Goal: Information Seeking & Learning: Learn about a topic

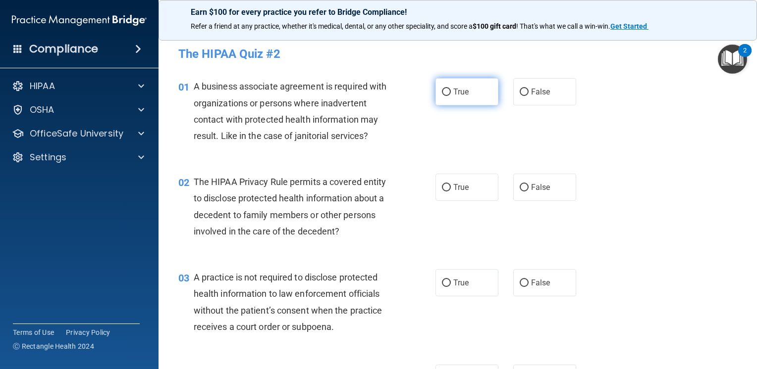
click at [453, 88] on span "True" at bounding box center [460, 91] width 15 height 9
click at [451, 89] on input "True" at bounding box center [446, 92] width 9 height 7
radio input "true"
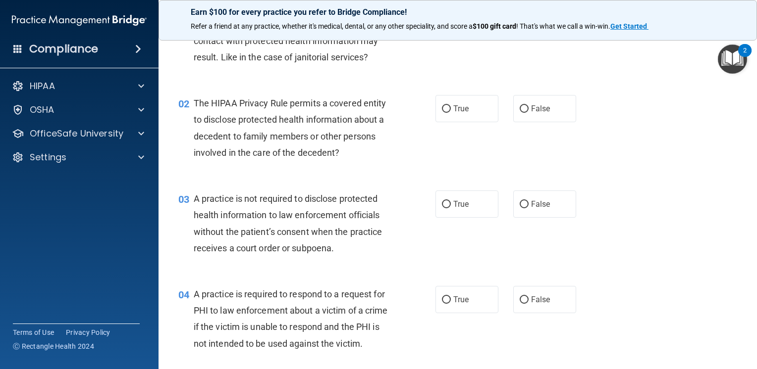
scroll to position [79, 0]
click at [526, 101] on label "False" at bounding box center [544, 108] width 63 height 27
click at [526, 105] on input "False" at bounding box center [523, 108] width 9 height 7
radio input "true"
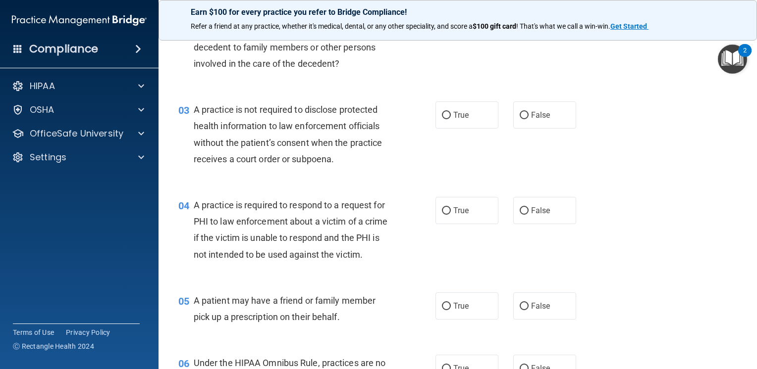
scroll to position [168, 0]
click at [443, 118] on input "True" at bounding box center [446, 114] width 9 height 7
radio input "true"
click at [521, 121] on label "False" at bounding box center [544, 114] width 63 height 27
click at [521, 119] on input "False" at bounding box center [523, 114] width 9 height 7
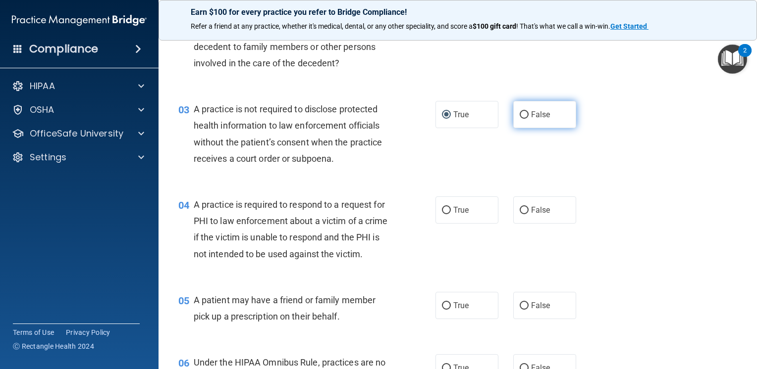
radio input "true"
radio input "false"
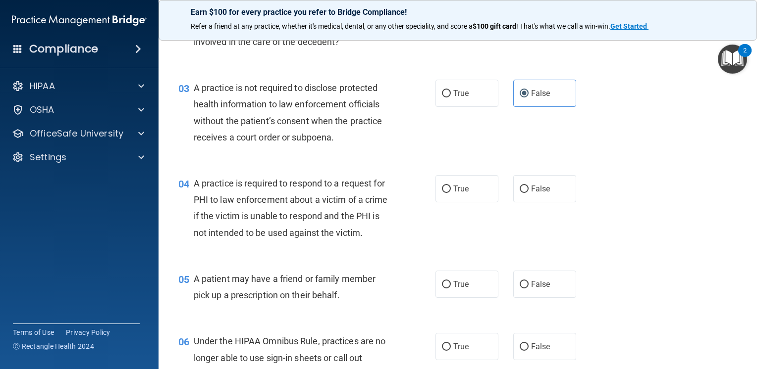
scroll to position [193, 0]
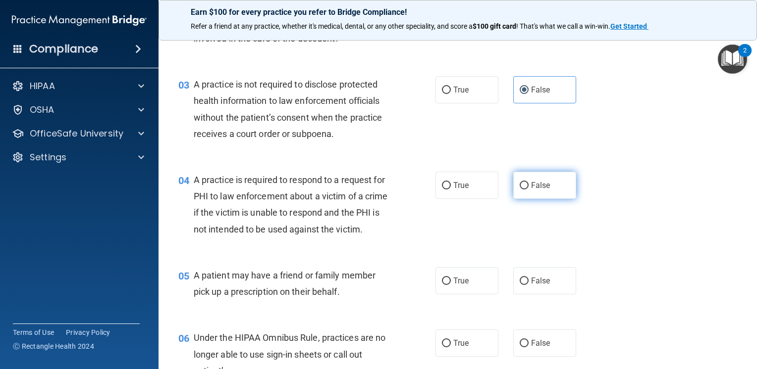
click at [525, 192] on label "False" at bounding box center [544, 185] width 63 height 27
click at [525, 190] on input "False" at bounding box center [523, 185] width 9 height 7
radio input "true"
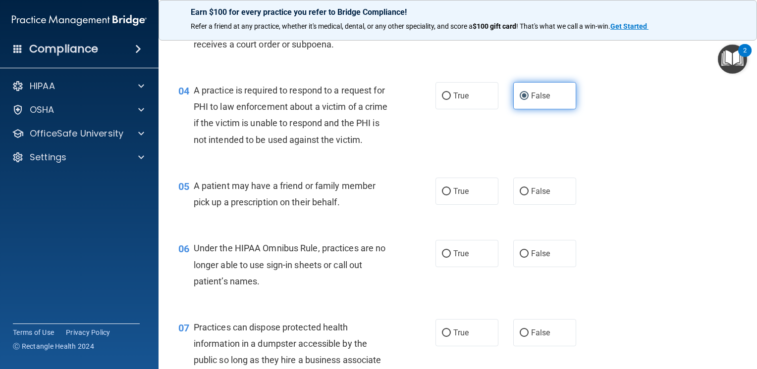
scroll to position [283, 0]
click at [453, 225] on div "05 A patient may have a friend or family member pick up a prescription on their…" at bounding box center [457, 196] width 573 height 62
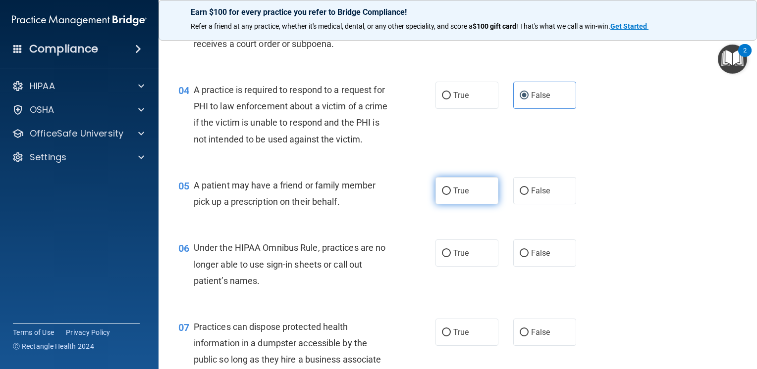
click at [449, 205] on label "True" at bounding box center [466, 190] width 63 height 27
click at [449, 195] on input "True" at bounding box center [446, 191] width 9 height 7
radio input "true"
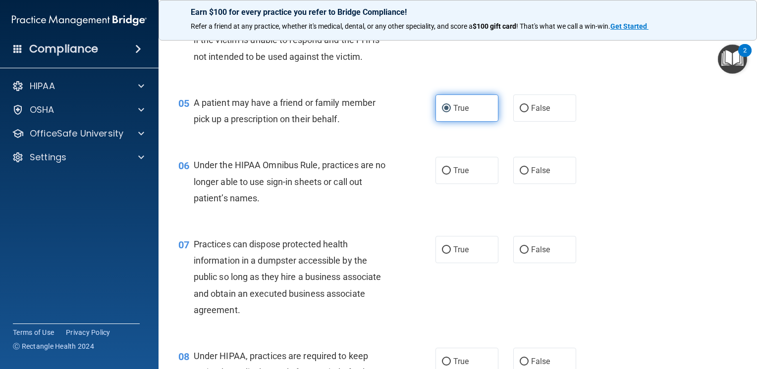
scroll to position [366, 0]
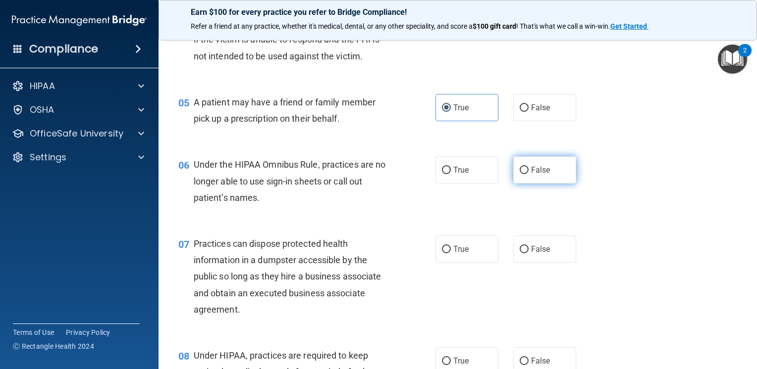
click at [548, 184] on label "False" at bounding box center [544, 169] width 63 height 27
click at [528, 174] on input "False" at bounding box center [523, 170] width 9 height 7
radio input "true"
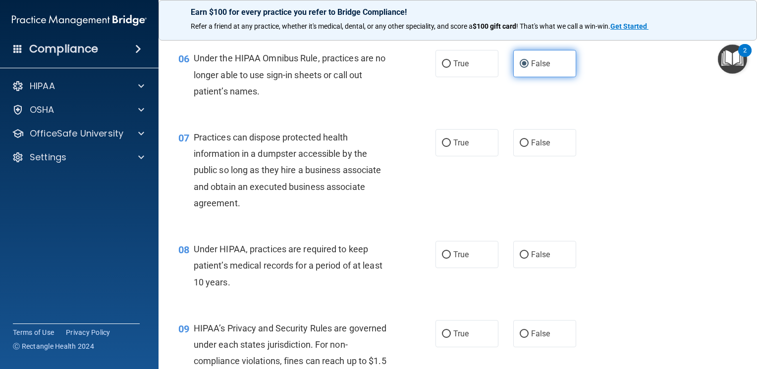
scroll to position [479, 0]
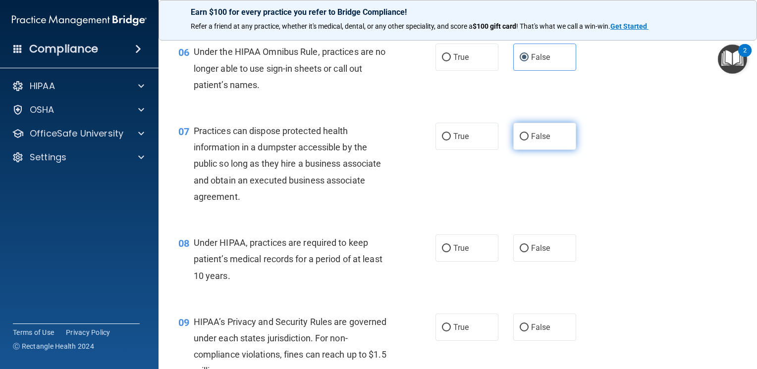
click at [547, 150] on label "False" at bounding box center [544, 136] width 63 height 27
click at [528, 141] on input "False" at bounding box center [523, 136] width 9 height 7
radio input "true"
click at [531, 262] on label "False" at bounding box center [544, 248] width 63 height 27
click at [528, 253] on input "False" at bounding box center [523, 248] width 9 height 7
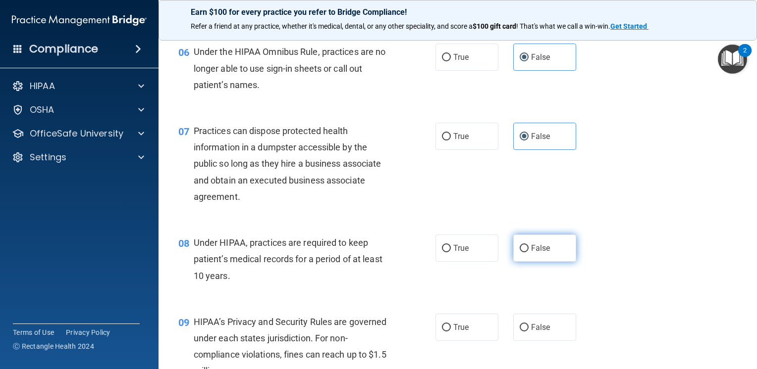
radio input "true"
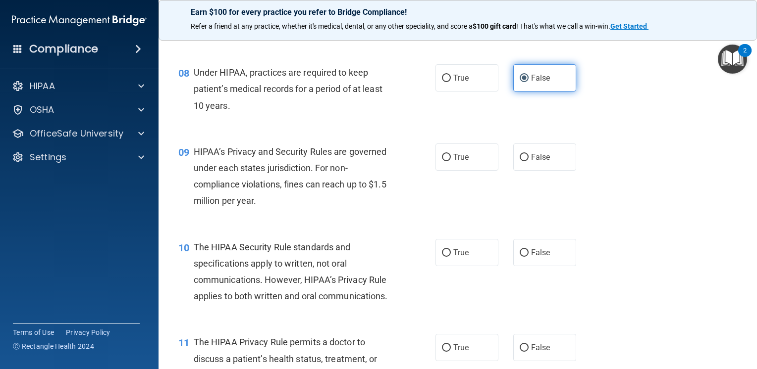
scroll to position [650, 0]
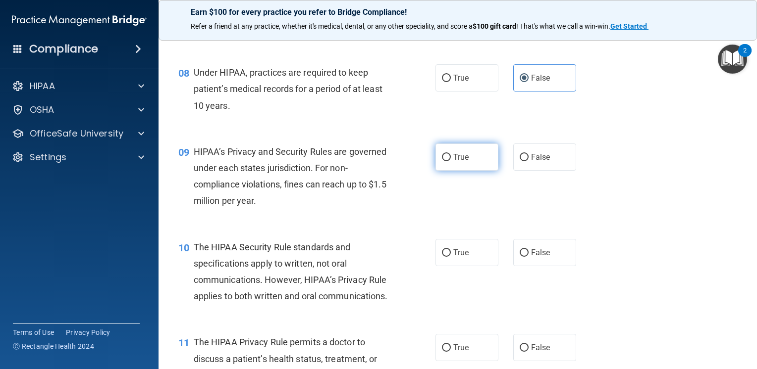
click at [457, 162] on span "True" at bounding box center [460, 157] width 15 height 9
click at [451, 161] on input "True" at bounding box center [446, 157] width 9 height 7
radio input "true"
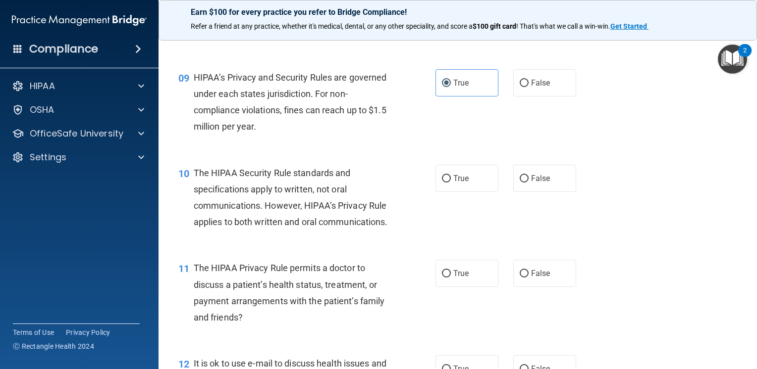
scroll to position [731, 0]
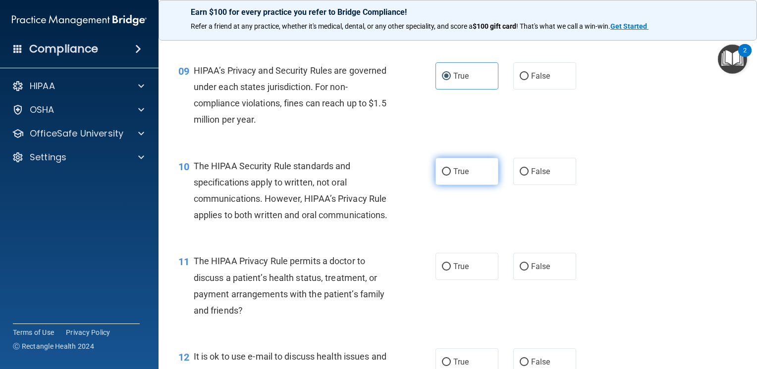
click at [465, 183] on label "True" at bounding box center [466, 171] width 63 height 27
click at [451, 176] on input "True" at bounding box center [446, 171] width 9 height 7
radio input "true"
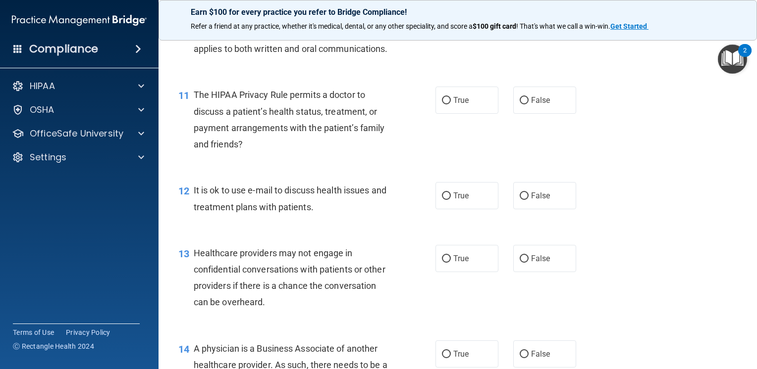
scroll to position [897, 0]
click at [527, 114] on label "False" at bounding box center [544, 100] width 63 height 27
click at [527, 104] on input "False" at bounding box center [523, 100] width 9 height 7
radio input "true"
click at [534, 201] on span "False" at bounding box center [540, 195] width 19 height 9
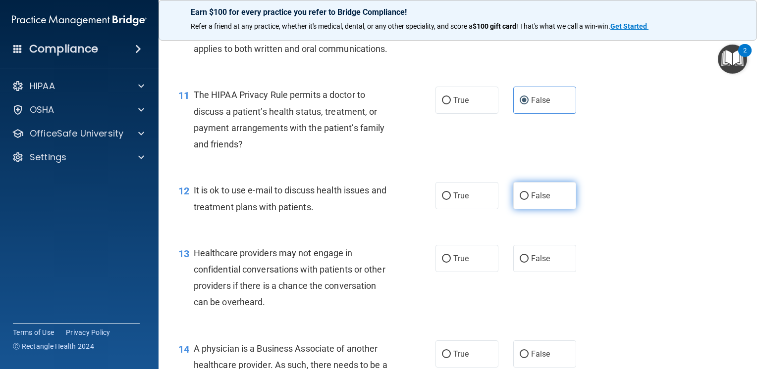
click at [528, 200] on input "False" at bounding box center [523, 196] width 9 height 7
radio input "true"
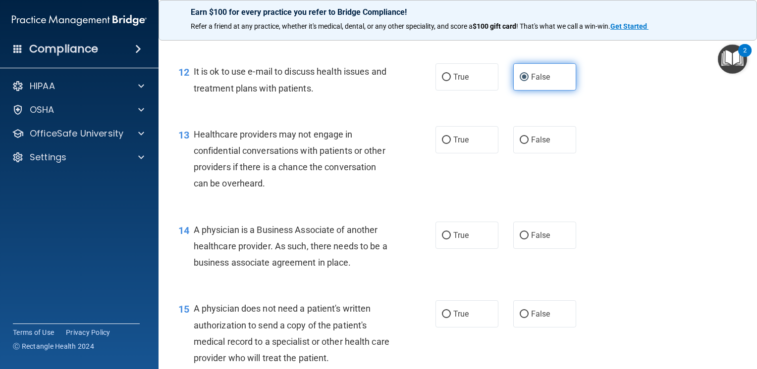
scroll to position [1016, 0]
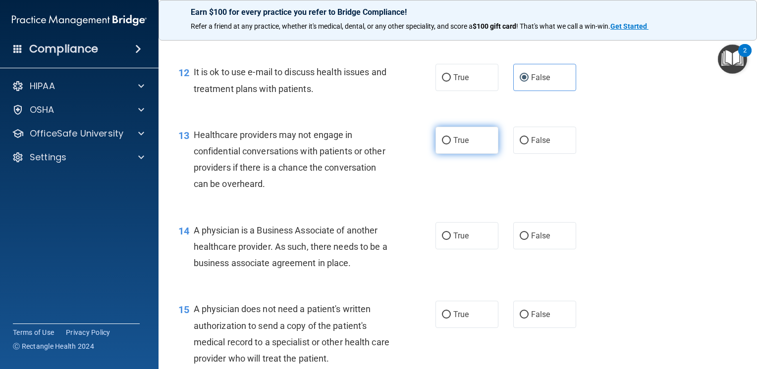
click at [453, 145] on span "True" at bounding box center [460, 140] width 15 height 9
click at [450, 145] on input "True" at bounding box center [446, 140] width 9 height 7
radio input "true"
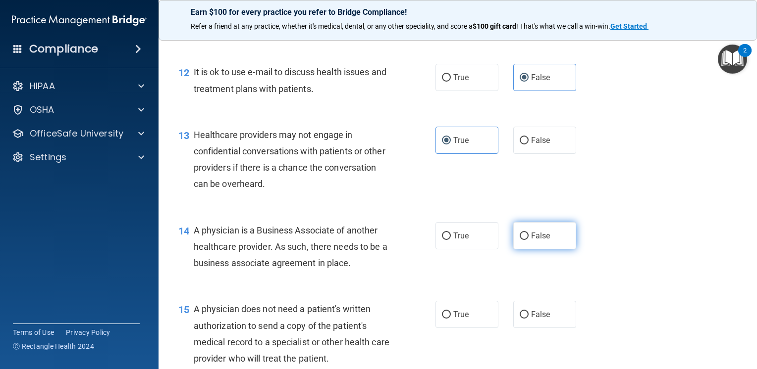
click at [538, 241] on span "False" at bounding box center [540, 235] width 19 height 9
click at [528, 240] on input "False" at bounding box center [523, 236] width 9 height 7
radio input "true"
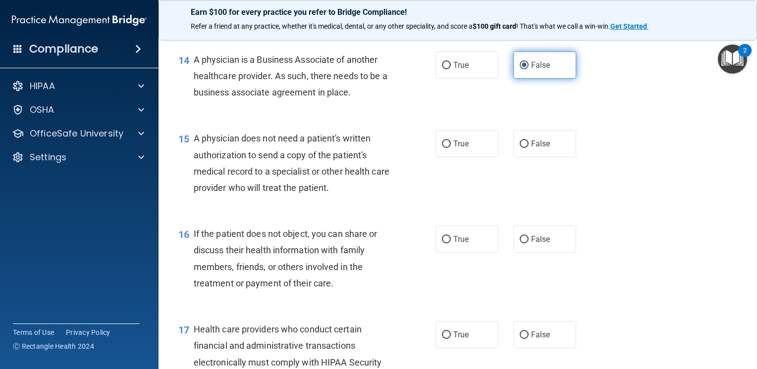
scroll to position [1188, 0]
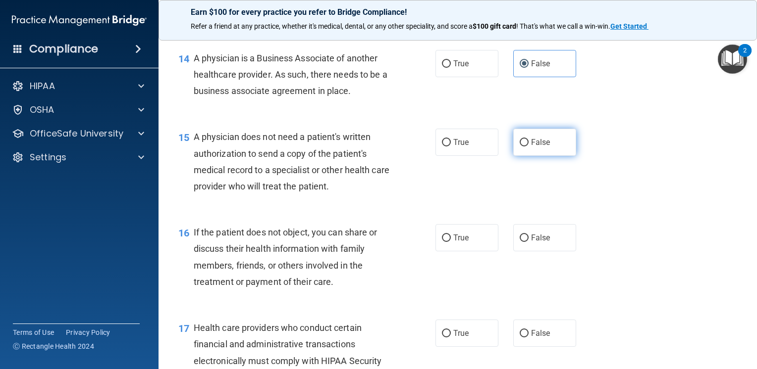
click at [523, 156] on label "False" at bounding box center [544, 142] width 63 height 27
click at [523, 147] on input "False" at bounding box center [523, 142] width 9 height 7
radio input "true"
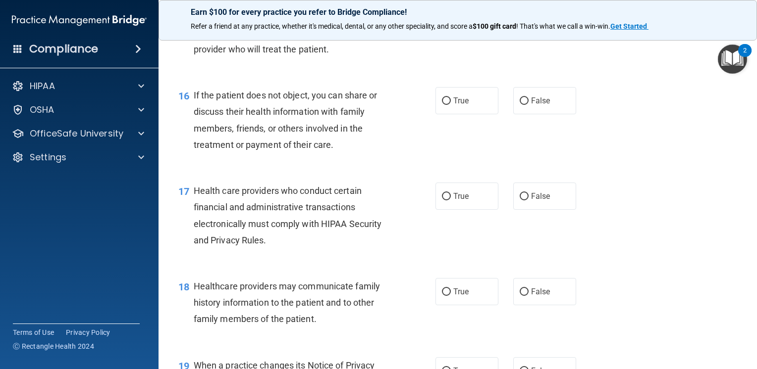
scroll to position [1325, 0]
click at [453, 105] on span "True" at bounding box center [460, 100] width 15 height 9
click at [451, 105] on input "True" at bounding box center [446, 101] width 9 height 7
radio input "true"
click at [453, 210] on label "True" at bounding box center [466, 196] width 63 height 27
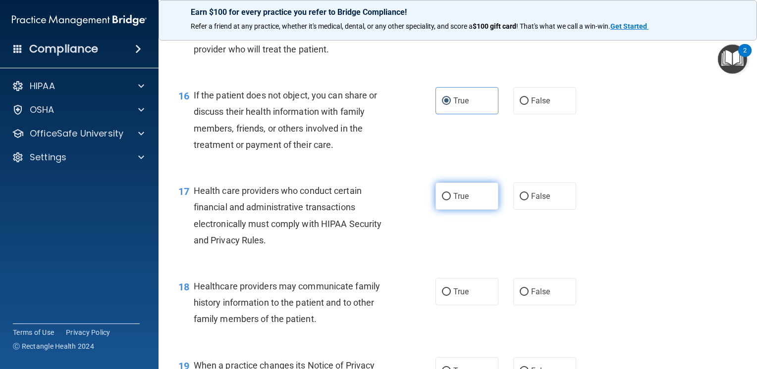
click at [451, 201] on input "True" at bounding box center [446, 196] width 9 height 7
radio input "true"
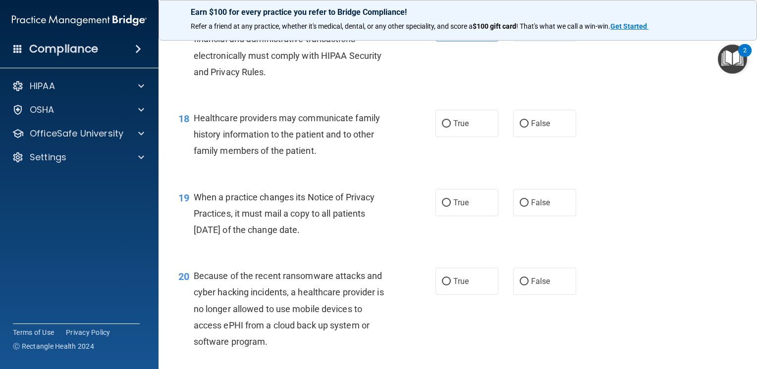
scroll to position [1495, 0]
click at [531, 127] on span "False" at bounding box center [540, 122] width 19 height 9
click at [528, 127] on input "False" at bounding box center [523, 122] width 9 height 7
radio input "true"
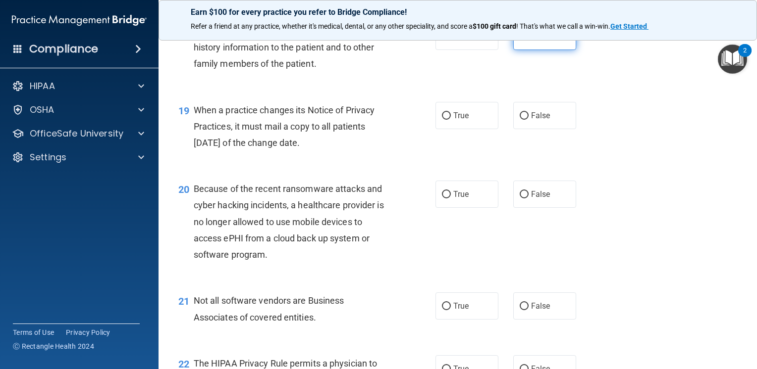
scroll to position [1582, 0]
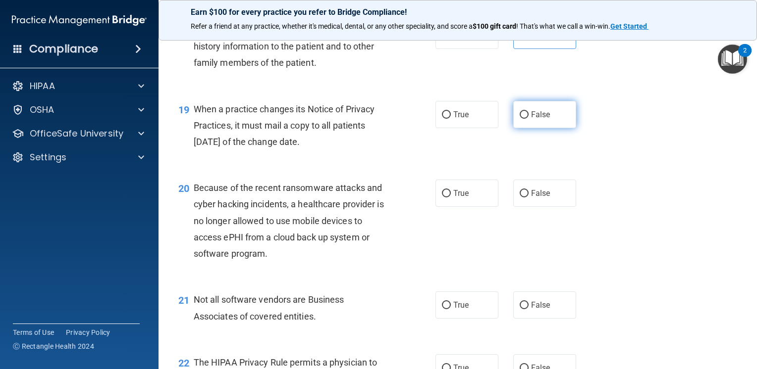
click at [548, 128] on label "False" at bounding box center [544, 114] width 63 height 27
click at [528, 119] on input "False" at bounding box center [523, 114] width 9 height 7
radio input "true"
click at [464, 198] on span "True" at bounding box center [460, 193] width 15 height 9
click at [451, 198] on input "True" at bounding box center [446, 193] width 9 height 7
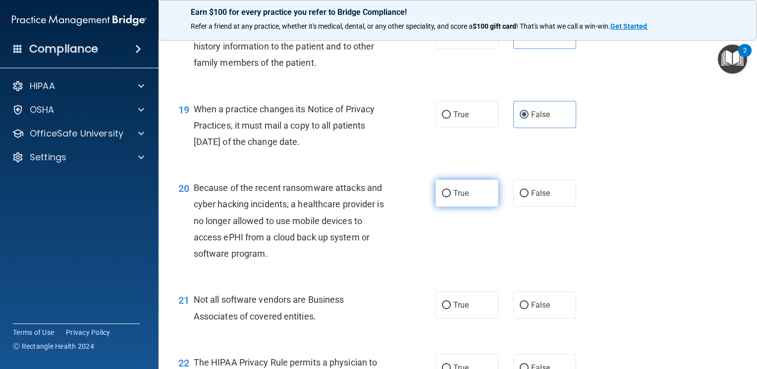
radio input "true"
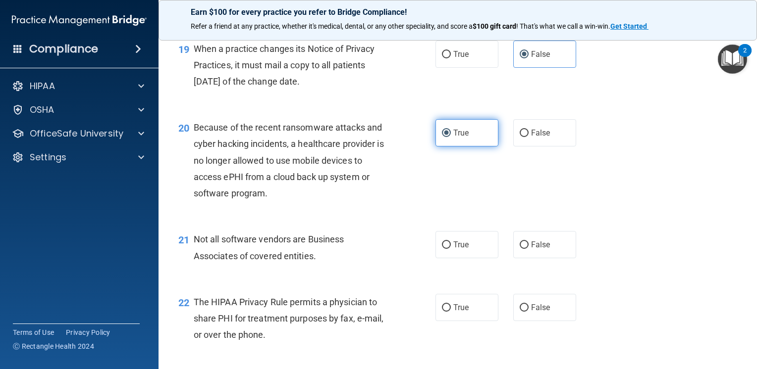
scroll to position [1643, 0]
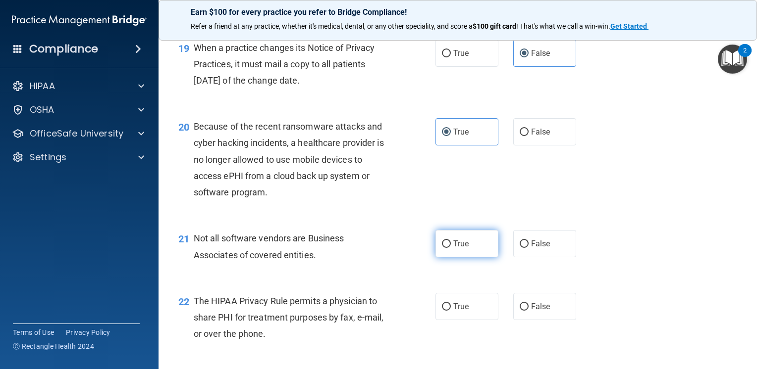
click at [470, 258] on label "True" at bounding box center [466, 243] width 63 height 27
click at [451, 248] on input "True" at bounding box center [446, 244] width 9 height 7
radio input "true"
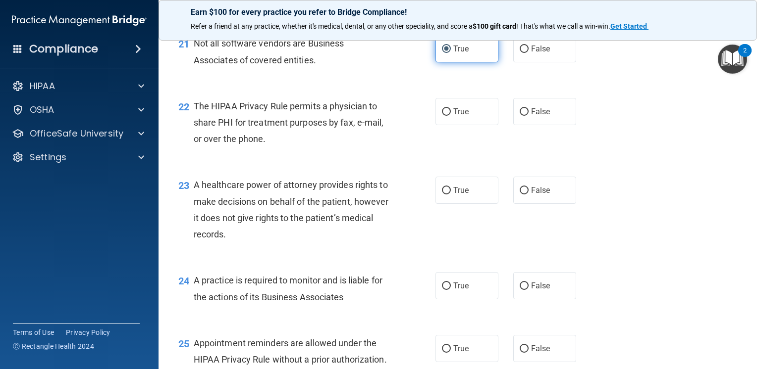
scroll to position [1851, 0]
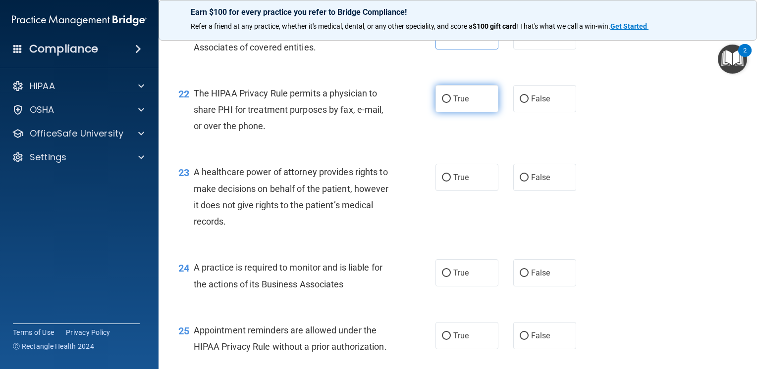
click at [451, 112] on label "True" at bounding box center [466, 98] width 63 height 27
click at [451, 103] on input "True" at bounding box center [446, 99] width 9 height 7
radio input "true"
click at [485, 191] on label "True" at bounding box center [466, 177] width 63 height 27
click at [451, 182] on input "True" at bounding box center [446, 177] width 9 height 7
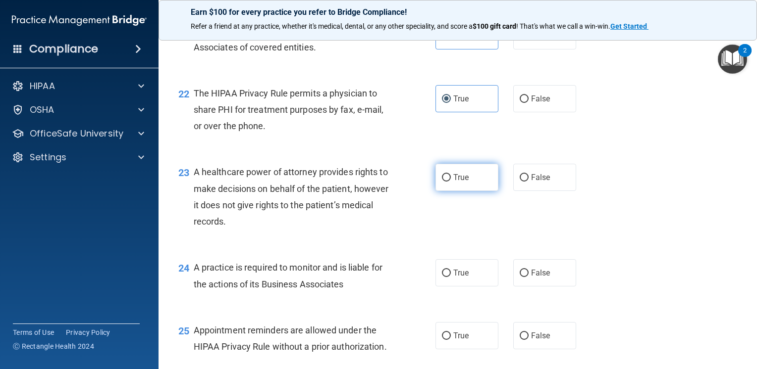
radio input "true"
click at [477, 287] on label "True" at bounding box center [466, 272] width 63 height 27
click at [451, 277] on input "True" at bounding box center [446, 273] width 9 height 7
radio input "true"
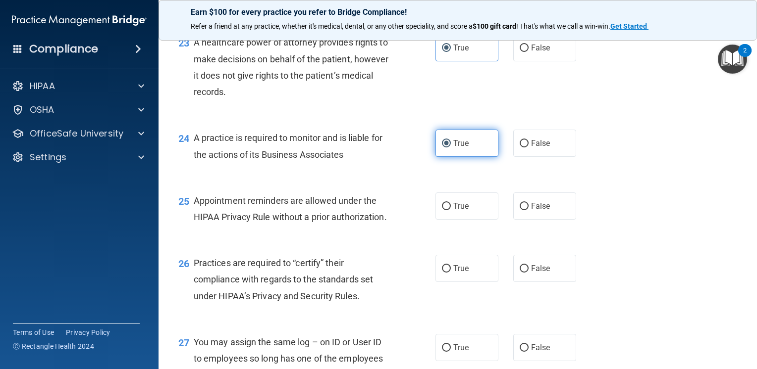
scroll to position [1986, 0]
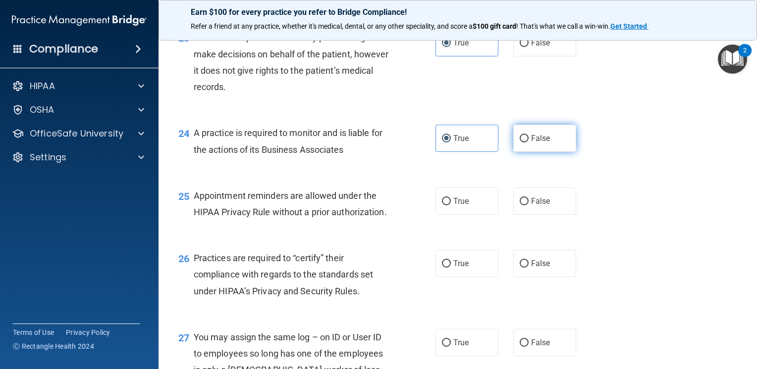
click at [513, 152] on label "False" at bounding box center [544, 138] width 63 height 27
click at [519, 143] on input "False" at bounding box center [523, 138] width 9 height 7
radio input "true"
radio input "false"
click at [453, 206] on span "True" at bounding box center [460, 201] width 15 height 9
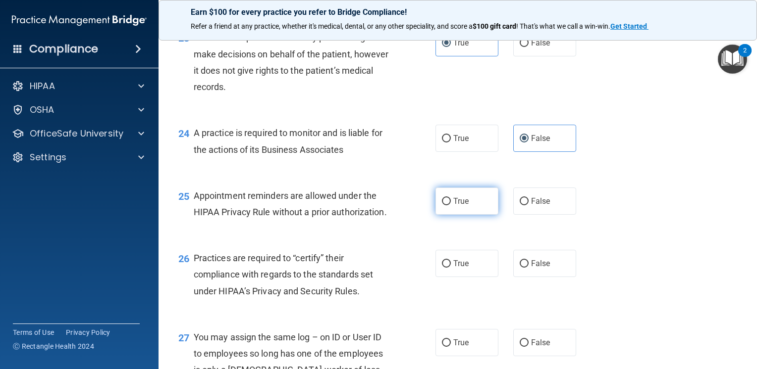
click at [451, 206] on input "True" at bounding box center [446, 201] width 9 height 7
radio input "true"
click at [446, 305] on div "26 Practices are required to “certify” their compliance with regards to the sta…" at bounding box center [306, 277] width 287 height 54
click at [446, 268] on input "True" at bounding box center [446, 263] width 9 height 7
radio input "true"
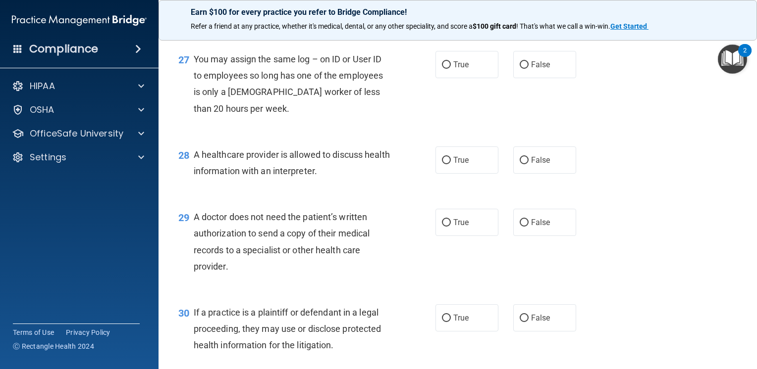
scroll to position [2265, 0]
click at [507, 77] on div "True False" at bounding box center [510, 63] width 151 height 27
click at [530, 77] on label "False" at bounding box center [544, 63] width 63 height 27
click at [528, 68] on input "False" at bounding box center [523, 63] width 9 height 7
radio input "true"
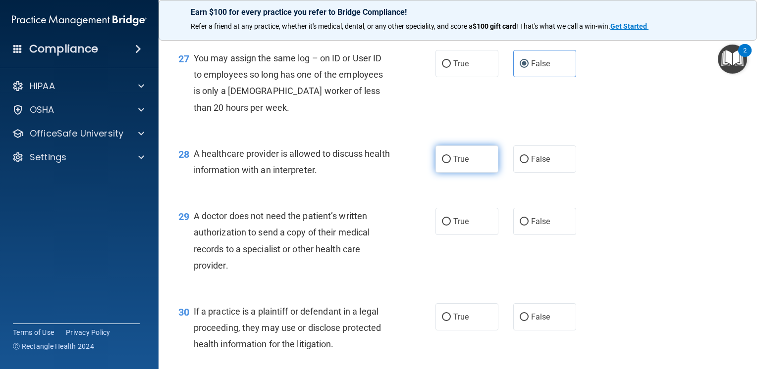
click at [448, 173] on label "True" at bounding box center [466, 159] width 63 height 27
click at [448, 163] on input "True" at bounding box center [446, 159] width 9 height 7
radio input "true"
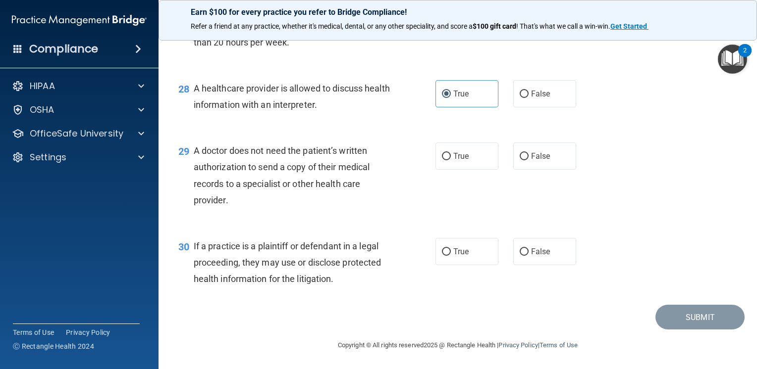
scroll to position [2377, 0]
click at [531, 161] on span "False" at bounding box center [540, 156] width 19 height 9
click at [528, 160] on input "False" at bounding box center [523, 156] width 9 height 7
radio input "true"
click at [459, 265] on label "True" at bounding box center [466, 251] width 63 height 27
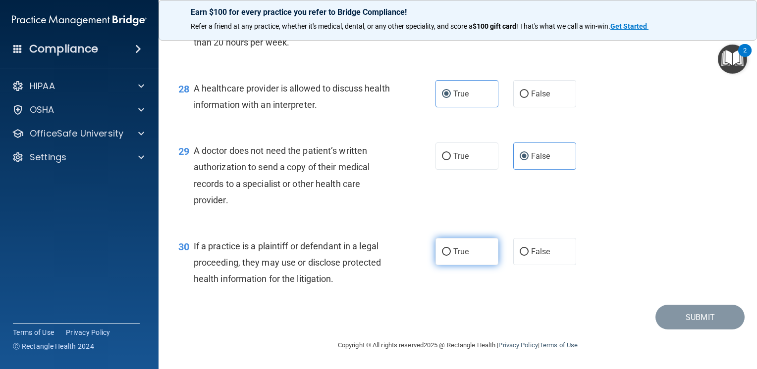
click at [451, 256] on input "True" at bounding box center [446, 252] width 9 height 7
radio input "true"
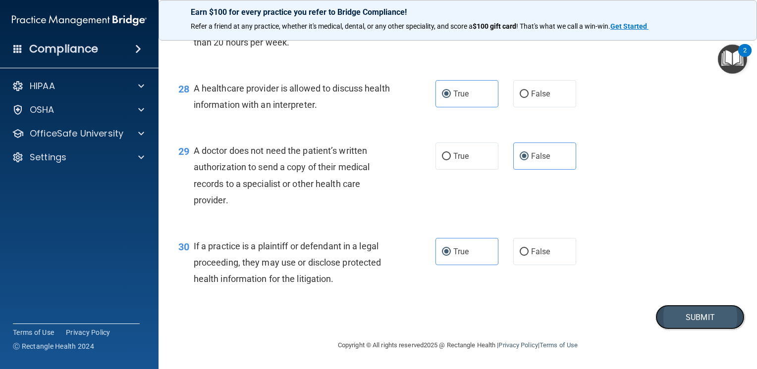
click at [683, 319] on button "Submit" at bounding box center [699, 317] width 89 height 25
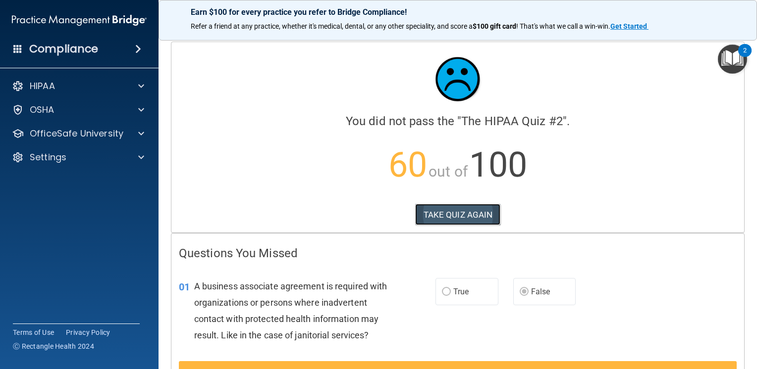
click at [471, 210] on button "TAKE QUIZ AGAIN" at bounding box center [458, 215] width 86 height 22
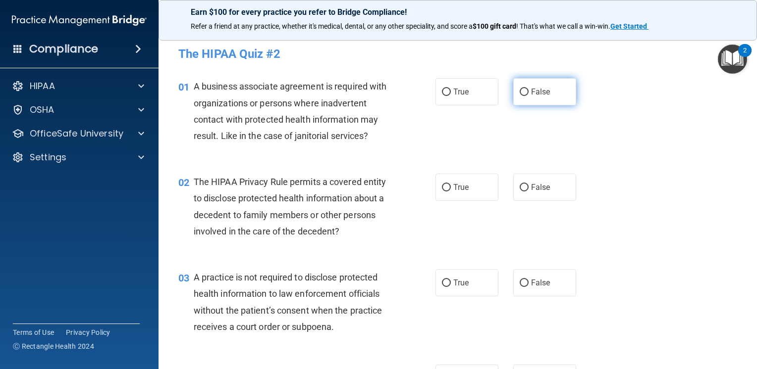
click at [541, 93] on span "False" at bounding box center [540, 91] width 19 height 9
click at [528, 93] on input "False" at bounding box center [523, 92] width 9 height 7
radio input "true"
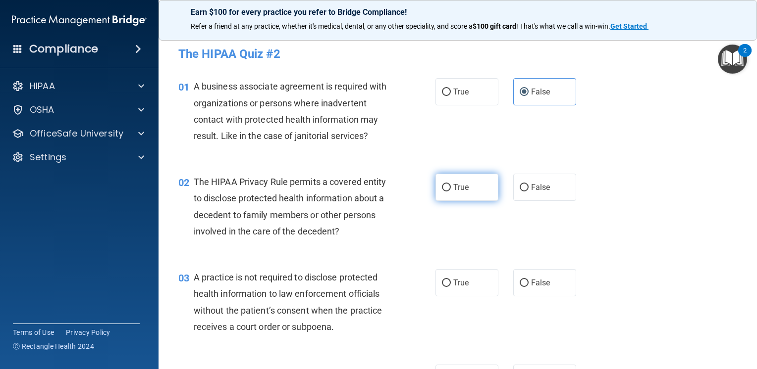
click at [446, 183] on label "True" at bounding box center [466, 187] width 63 height 27
click at [446, 184] on input "True" at bounding box center [446, 187] width 9 height 7
radio input "true"
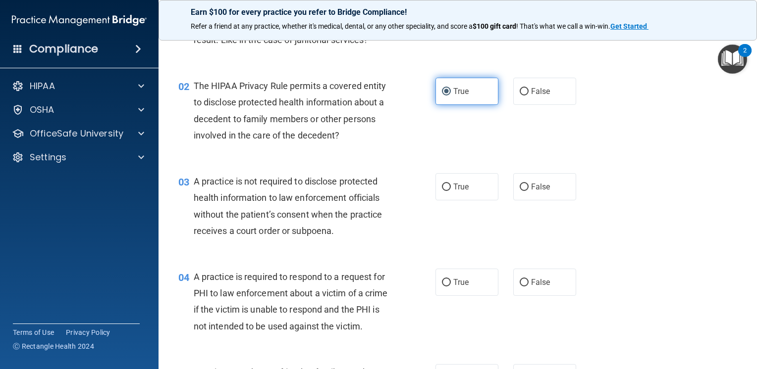
scroll to position [97, 0]
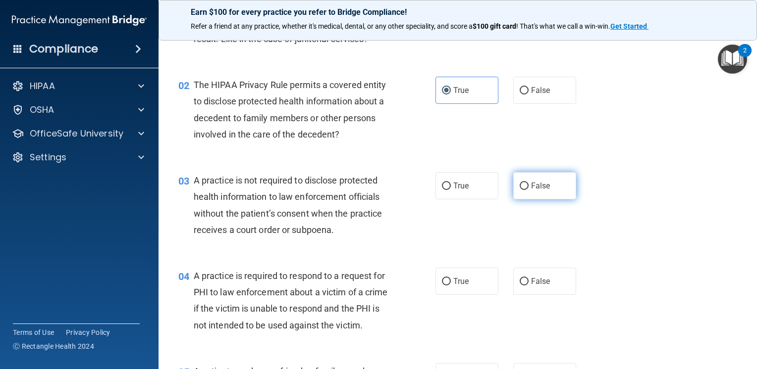
click at [534, 193] on label "False" at bounding box center [544, 185] width 63 height 27
click at [528, 190] on input "False" at bounding box center [523, 186] width 9 height 7
radio input "true"
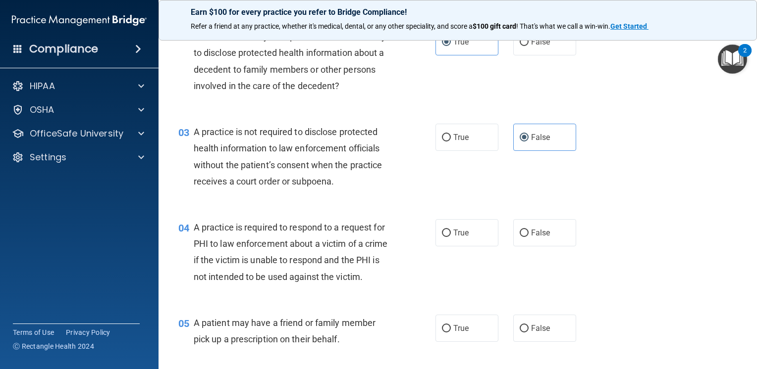
scroll to position [145, 0]
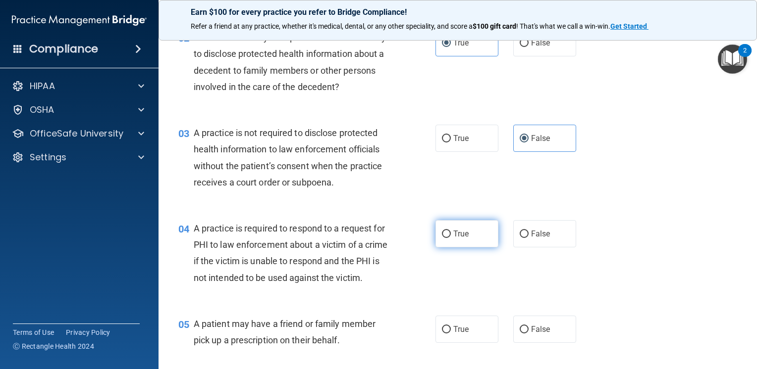
click at [443, 238] on label "True" at bounding box center [466, 233] width 63 height 27
click at [443, 238] on input "True" at bounding box center [446, 234] width 9 height 7
radio input "true"
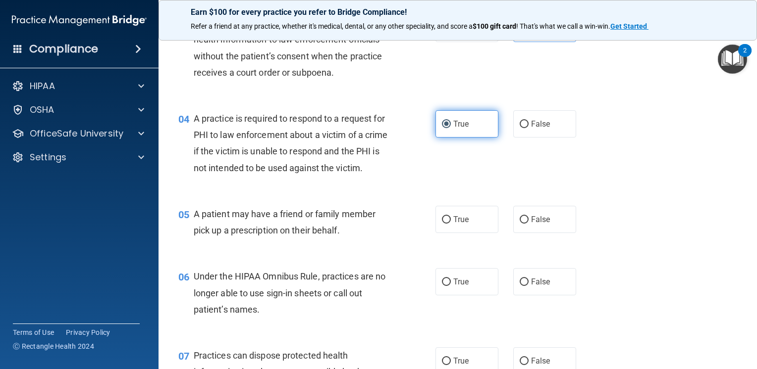
scroll to position [265, 0]
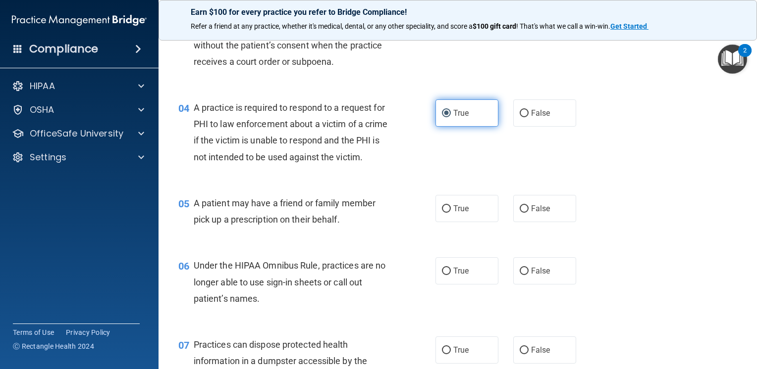
click at [442, 213] on input "True" at bounding box center [446, 209] width 9 height 7
radio input "true"
click at [540, 285] on label "False" at bounding box center [544, 271] width 63 height 27
click at [528, 275] on input "False" at bounding box center [523, 271] width 9 height 7
radio input "true"
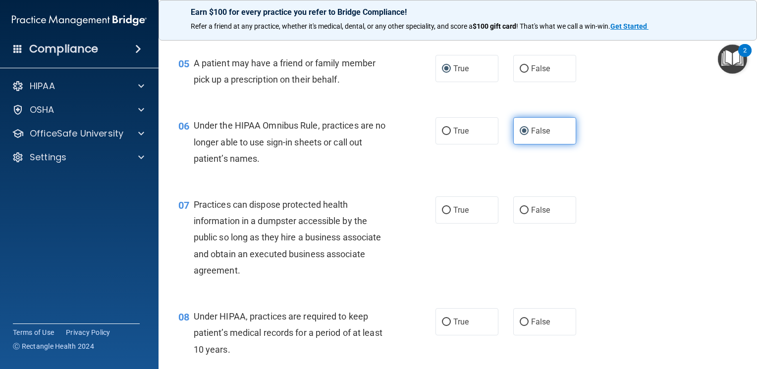
scroll to position [406, 0]
click at [531, 214] on span "False" at bounding box center [540, 209] width 19 height 9
click at [526, 214] on input "False" at bounding box center [523, 209] width 9 height 7
radio input "true"
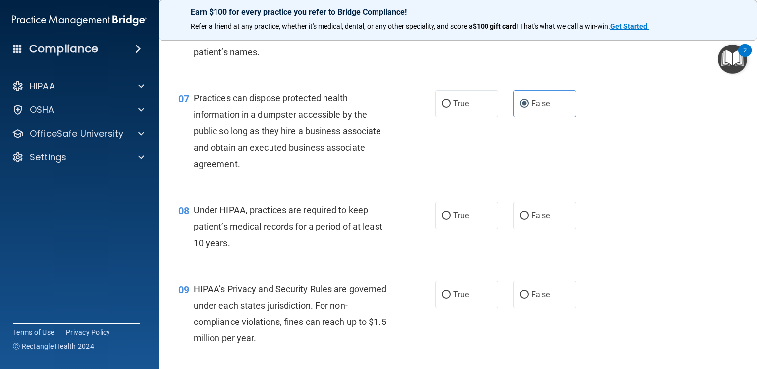
scroll to position [511, 0]
click at [516, 230] on label "False" at bounding box center [544, 216] width 63 height 27
click at [519, 221] on input "False" at bounding box center [523, 216] width 9 height 7
radio input "true"
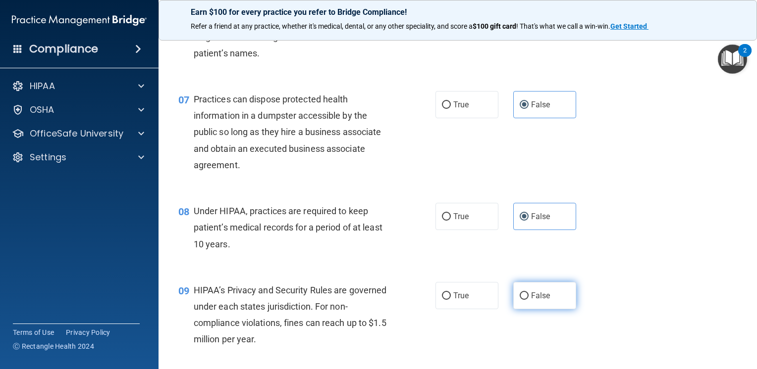
click at [531, 301] on span "False" at bounding box center [540, 295] width 19 height 9
click at [527, 300] on input "False" at bounding box center [523, 296] width 9 height 7
radio input "true"
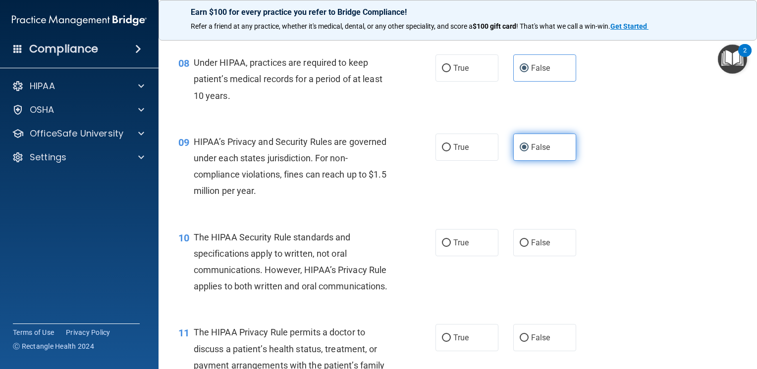
scroll to position [717, 0]
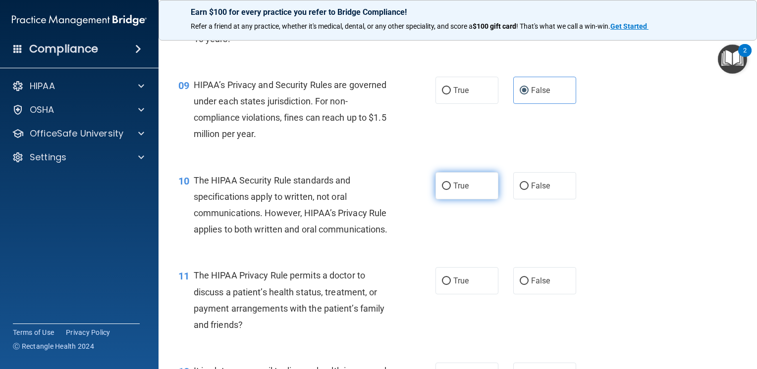
click at [472, 200] on label "True" at bounding box center [466, 185] width 63 height 27
click at [451, 190] on input "True" at bounding box center [446, 186] width 9 height 7
radio input "true"
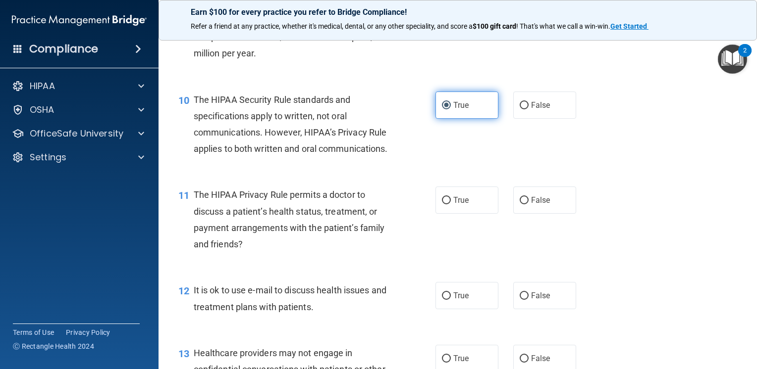
scroll to position [796, 0]
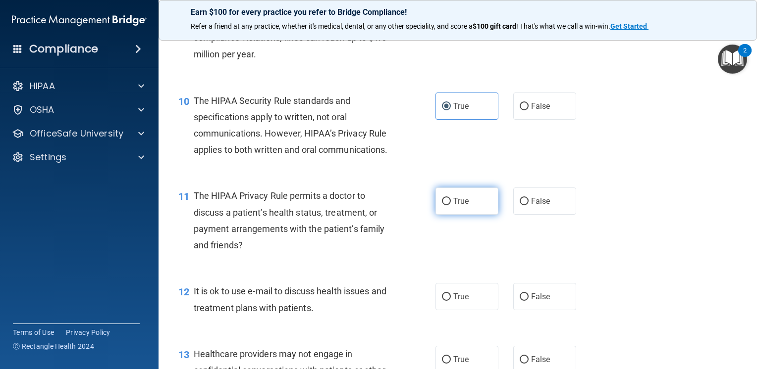
click at [461, 215] on label "True" at bounding box center [466, 201] width 63 height 27
click at [451, 206] on input "True" at bounding box center [446, 201] width 9 height 7
radio input "true"
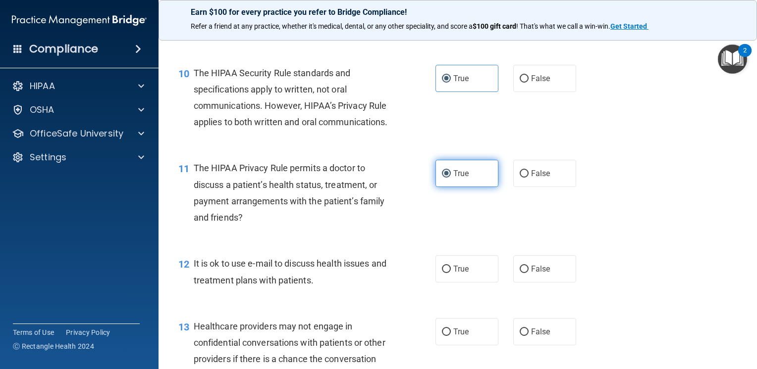
scroll to position [826, 0]
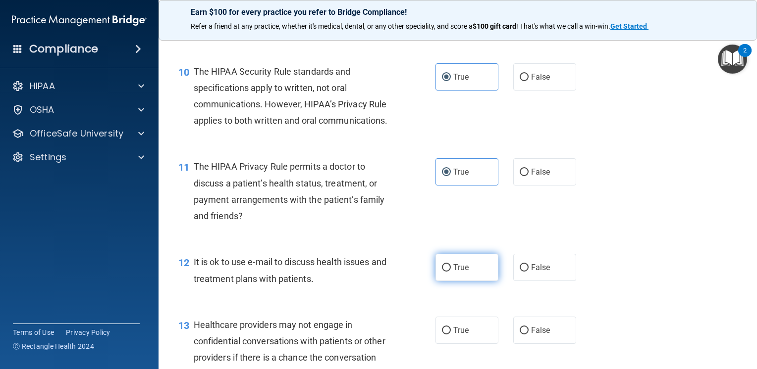
click at [447, 281] on label "True" at bounding box center [466, 267] width 63 height 27
click at [447, 272] on input "True" at bounding box center [446, 267] width 9 height 7
radio input "true"
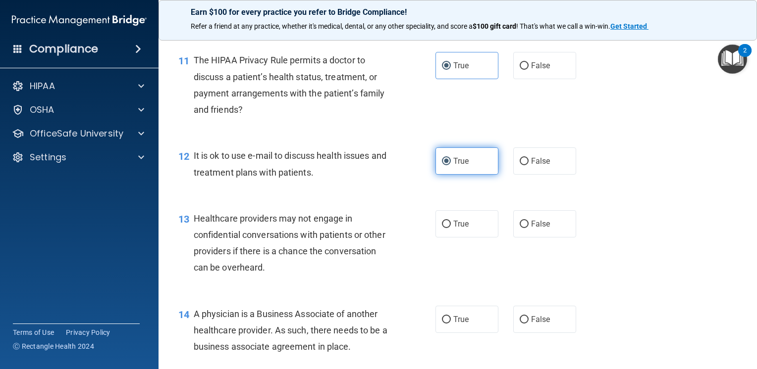
scroll to position [977, 0]
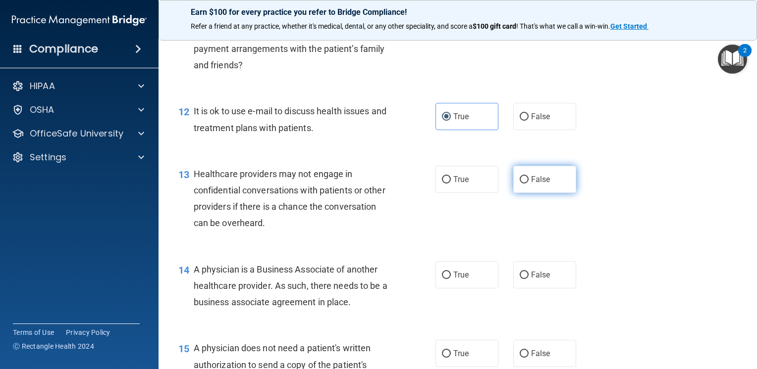
click at [531, 193] on label "False" at bounding box center [544, 179] width 63 height 27
click at [528, 184] on input "False" at bounding box center [523, 179] width 9 height 7
radio input "true"
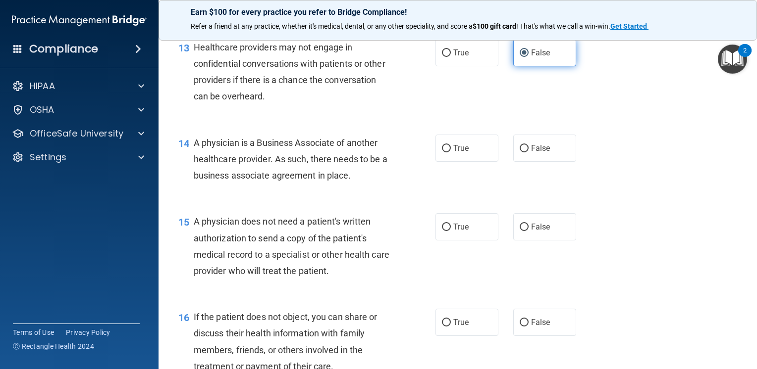
scroll to position [1103, 0]
click at [538, 153] on span "False" at bounding box center [540, 148] width 19 height 9
click at [528, 153] on input "False" at bounding box center [523, 148] width 9 height 7
radio input "true"
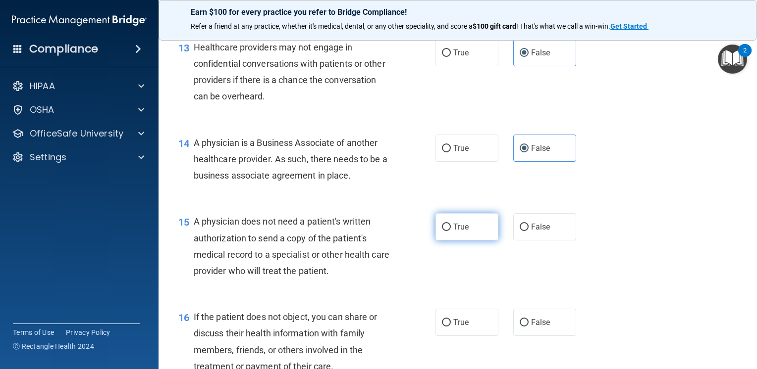
click at [448, 241] on label "True" at bounding box center [466, 226] width 63 height 27
click at [448, 231] on input "True" at bounding box center [446, 227] width 9 height 7
radio input "true"
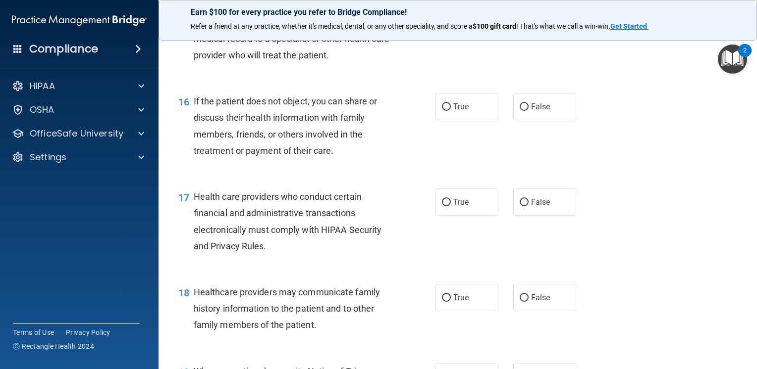
scroll to position [1321, 0]
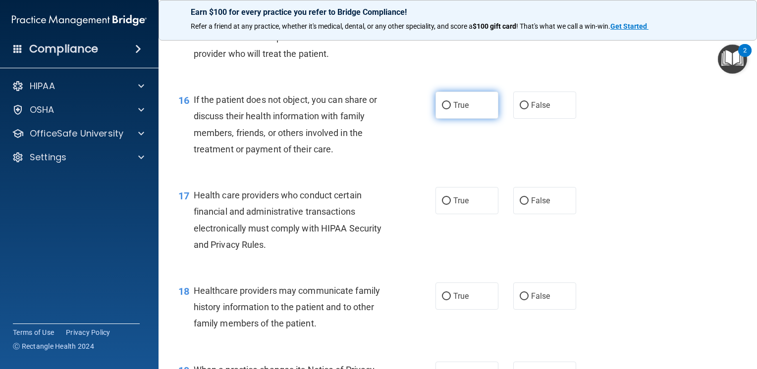
click at [469, 119] on label "True" at bounding box center [466, 105] width 63 height 27
click at [451, 109] on input "True" at bounding box center [446, 105] width 9 height 7
radio input "true"
click at [453, 206] on span "True" at bounding box center [460, 200] width 15 height 9
click at [451, 205] on input "True" at bounding box center [446, 201] width 9 height 7
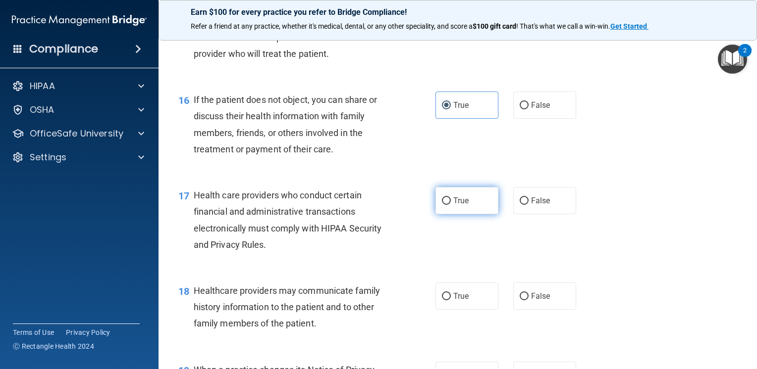
radio input "true"
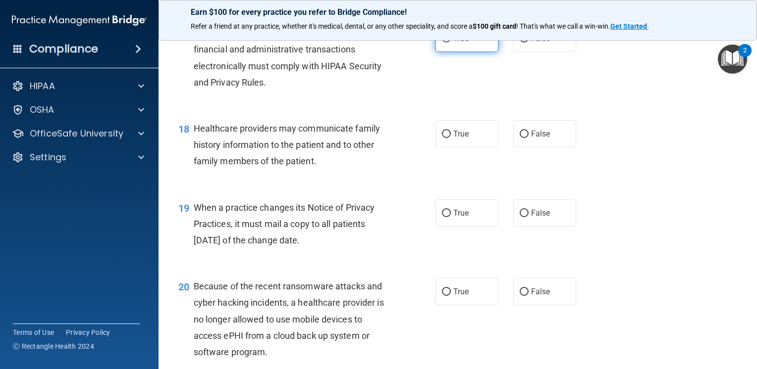
scroll to position [1483, 0]
click at [465, 148] on label "True" at bounding box center [466, 134] width 63 height 27
click at [451, 139] on input "True" at bounding box center [446, 134] width 9 height 7
radio input "true"
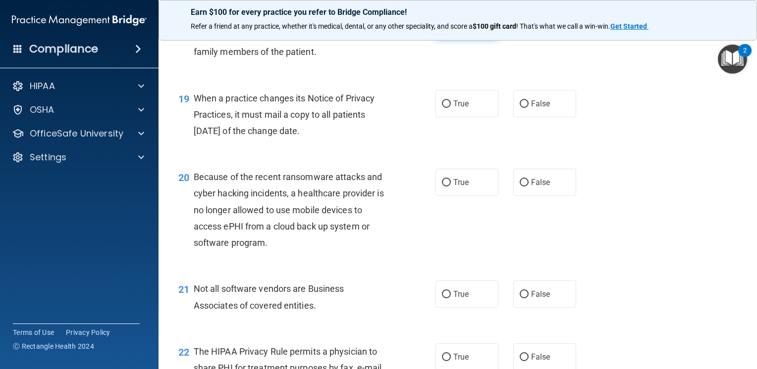
scroll to position [1593, 0]
click at [531, 108] on span "False" at bounding box center [540, 103] width 19 height 9
click at [528, 108] on input "False" at bounding box center [523, 104] width 9 height 7
radio input "true"
click at [525, 196] on label "False" at bounding box center [544, 182] width 63 height 27
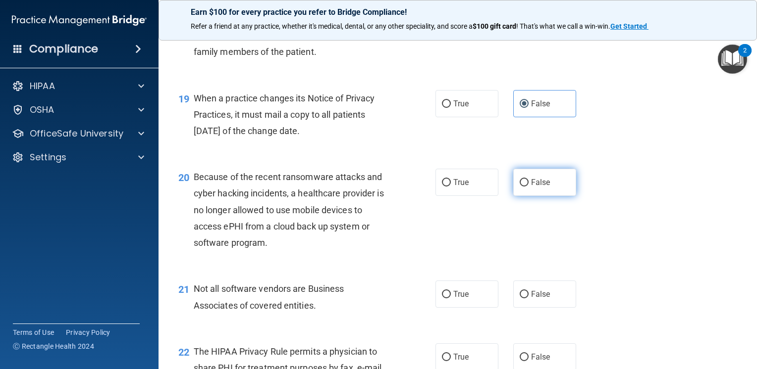
click at [525, 187] on input "False" at bounding box center [523, 182] width 9 height 7
radio input "true"
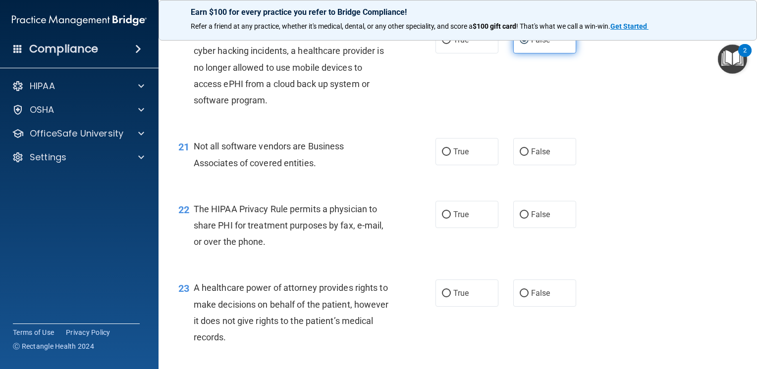
scroll to position [1741, 0]
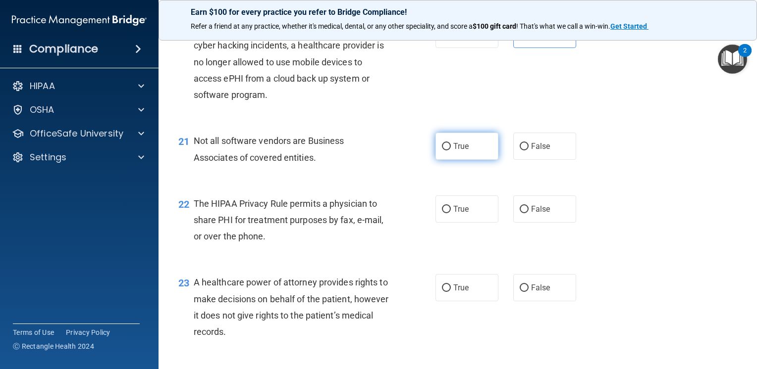
click at [447, 160] on label "True" at bounding box center [466, 146] width 63 height 27
click at [447, 151] on input "True" at bounding box center [446, 146] width 9 height 7
radio input "true"
click at [465, 223] on label "True" at bounding box center [466, 209] width 63 height 27
click at [451, 213] on input "True" at bounding box center [446, 209] width 9 height 7
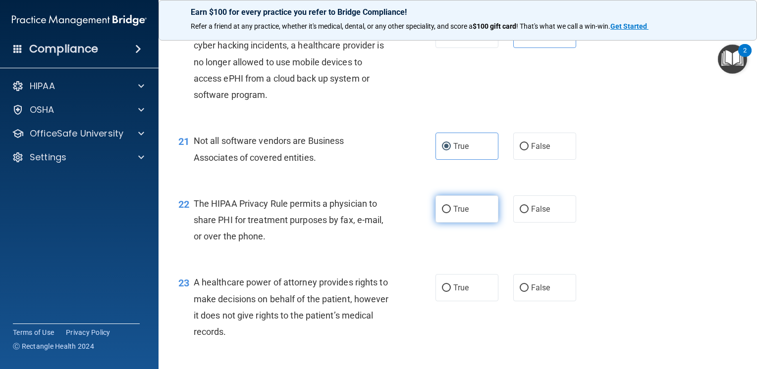
radio input "true"
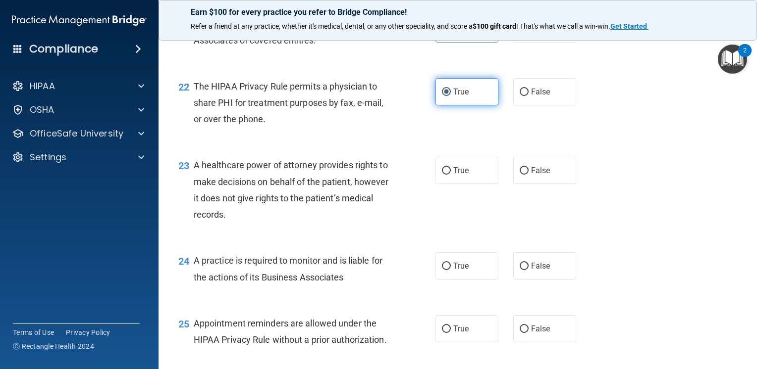
scroll to position [1860, 0]
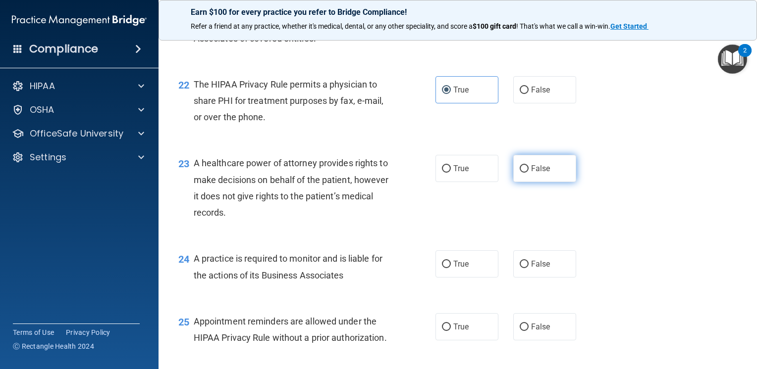
click at [531, 173] on span "False" at bounding box center [540, 168] width 19 height 9
click at [528, 173] on input "False" at bounding box center [523, 168] width 9 height 7
radio input "true"
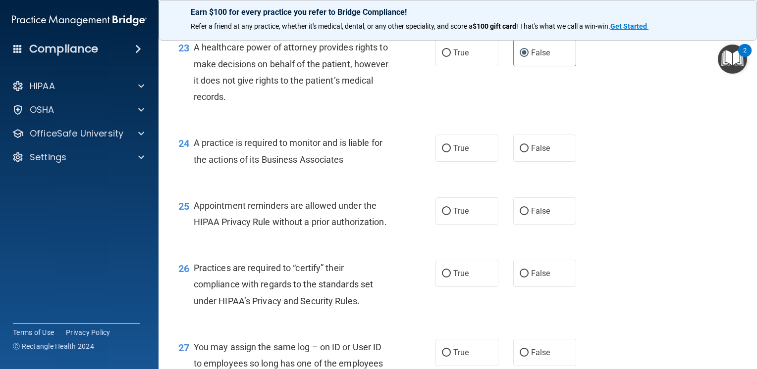
scroll to position [1976, 0]
click at [542, 161] on label "False" at bounding box center [544, 147] width 63 height 27
click at [528, 152] on input "False" at bounding box center [523, 148] width 9 height 7
radio input "true"
click at [475, 224] on label "True" at bounding box center [466, 210] width 63 height 27
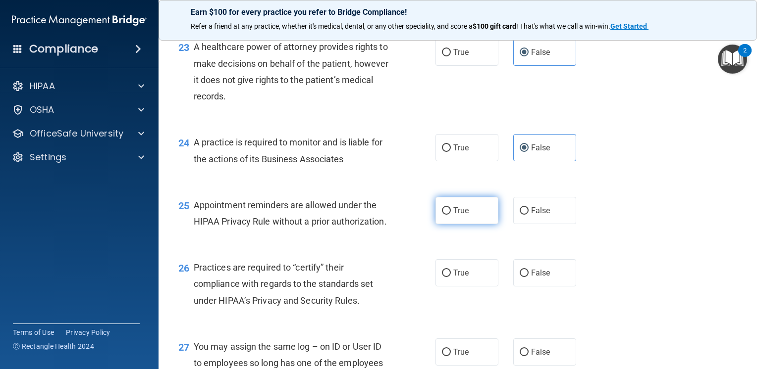
click at [451, 215] on input "True" at bounding box center [446, 210] width 9 height 7
radio input "true"
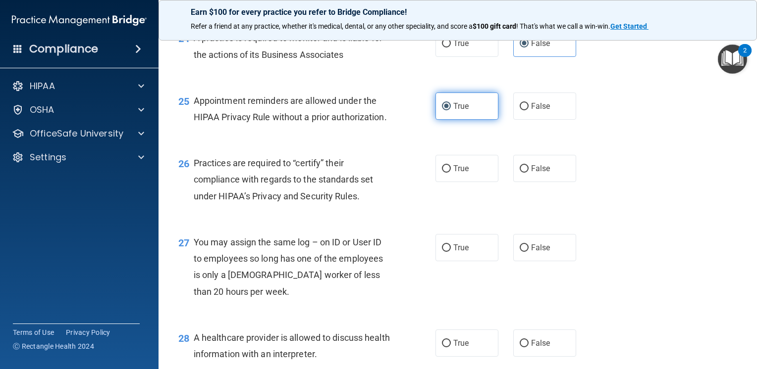
scroll to position [2081, 0]
click at [537, 182] on label "False" at bounding box center [544, 168] width 63 height 27
click at [528, 172] on input "False" at bounding box center [523, 168] width 9 height 7
radio input "true"
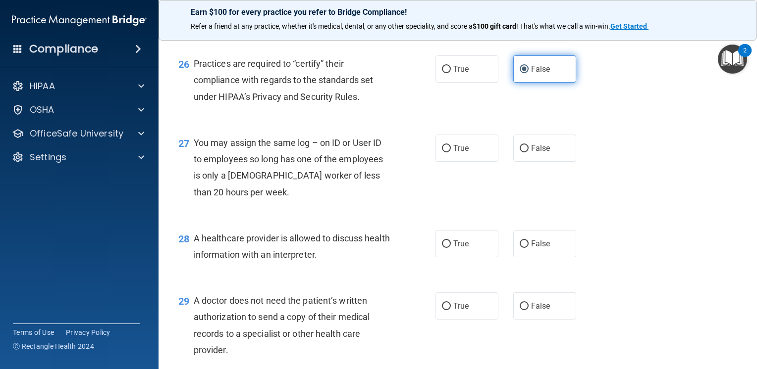
scroll to position [2181, 0]
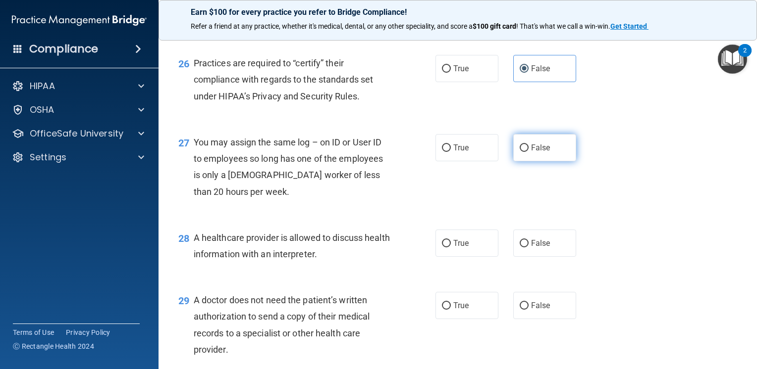
click at [531, 153] on span "False" at bounding box center [540, 147] width 19 height 9
click at [528, 152] on input "False" at bounding box center [523, 148] width 9 height 7
radio input "true"
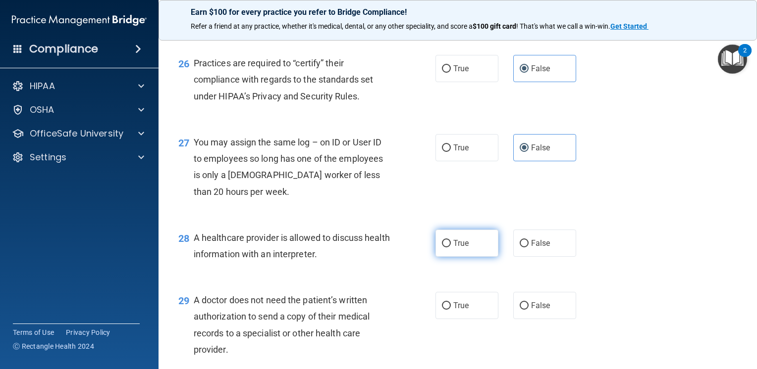
click at [463, 257] on label "True" at bounding box center [466, 243] width 63 height 27
click at [451, 248] on input "True" at bounding box center [446, 243] width 9 height 7
radio input "true"
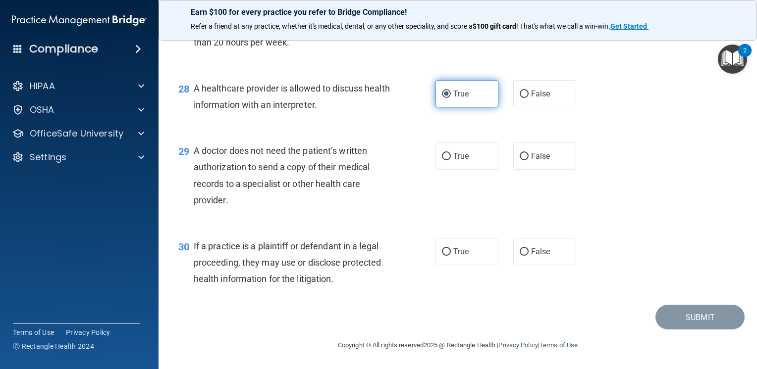
scroll to position [2358, 0]
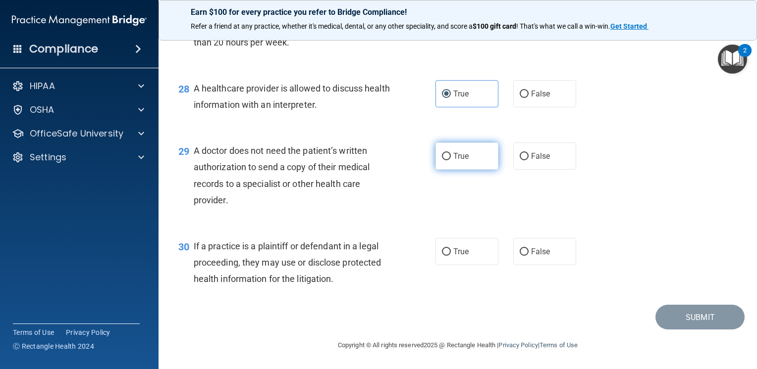
click at [469, 170] on label "True" at bounding box center [466, 156] width 63 height 27
click at [451, 160] on input "True" at bounding box center [446, 156] width 9 height 7
radio input "true"
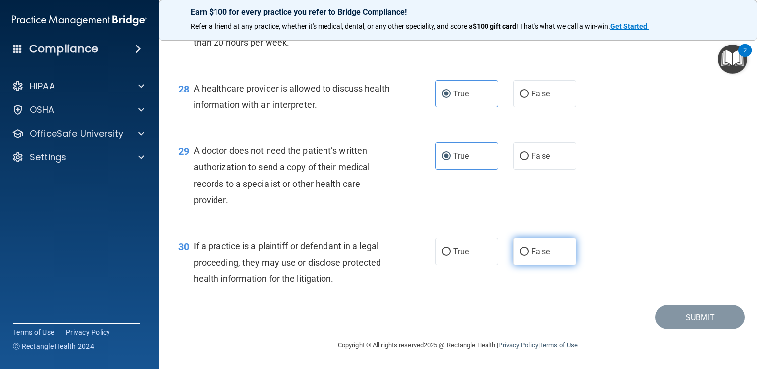
click at [543, 265] on label "False" at bounding box center [544, 251] width 63 height 27
click at [528, 256] on input "False" at bounding box center [523, 252] width 9 height 7
radio input "true"
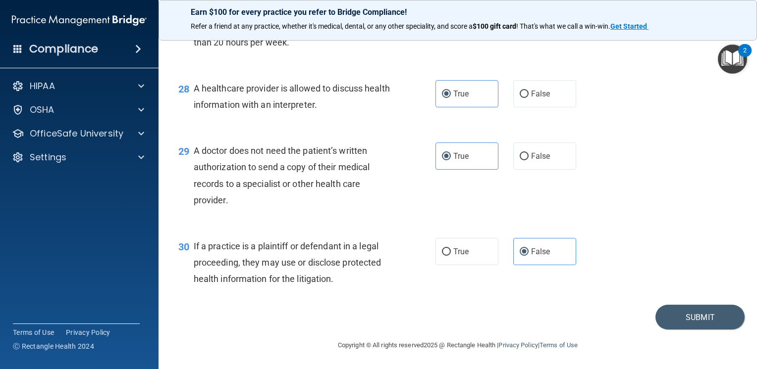
drag, startPoint x: 680, startPoint y: 341, endPoint x: 599, endPoint y: 336, distance: 81.8
click at [599, 330] on div "Submit" at bounding box center [457, 317] width 573 height 25
click at [703, 330] on button "Submit" at bounding box center [699, 317] width 89 height 25
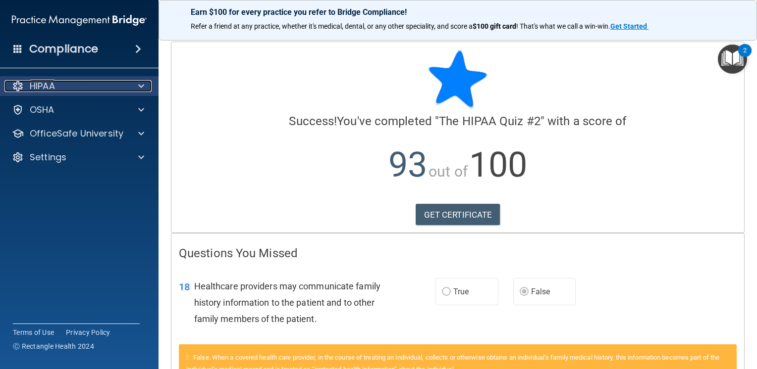
click at [67, 88] on div "HIPAA" at bounding box center [65, 86] width 123 height 12
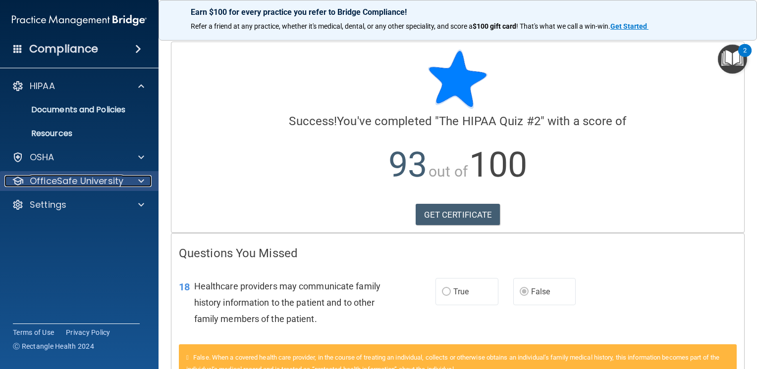
click at [87, 183] on p "OfficeSafe University" at bounding box center [77, 181] width 94 height 12
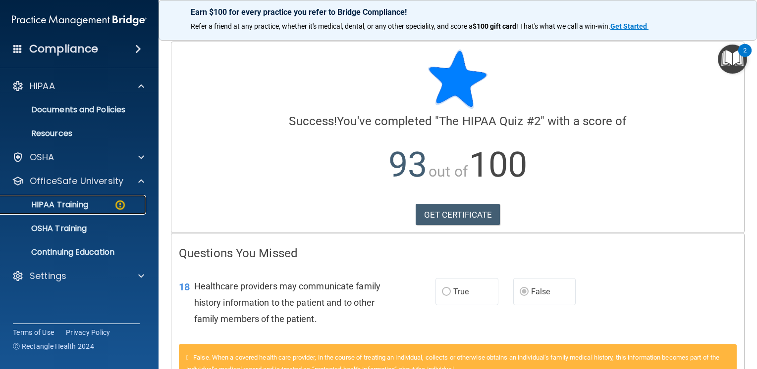
click at [89, 205] on div "HIPAA Training" at bounding box center [73, 205] width 135 height 10
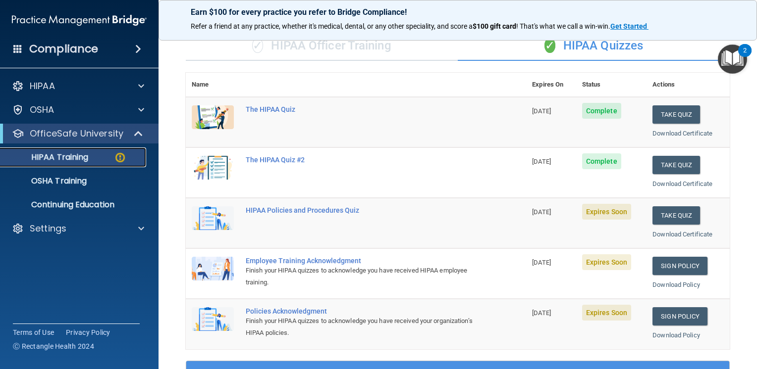
scroll to position [77, 0]
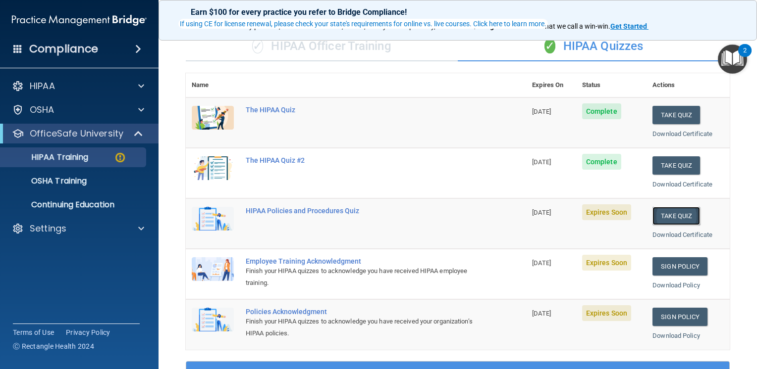
click at [669, 214] on button "Take Quiz" at bounding box center [676, 216] width 48 height 18
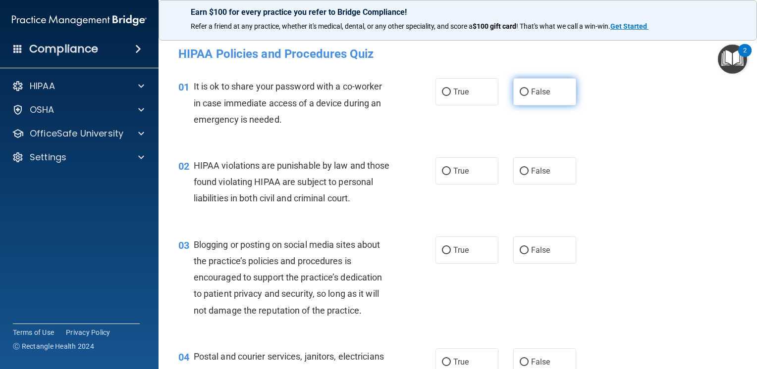
click at [531, 88] on span "False" at bounding box center [540, 91] width 19 height 9
click at [528, 89] on input "False" at bounding box center [523, 92] width 9 height 7
radio input "true"
click at [475, 171] on label "True" at bounding box center [466, 170] width 63 height 27
click at [451, 171] on input "True" at bounding box center [446, 171] width 9 height 7
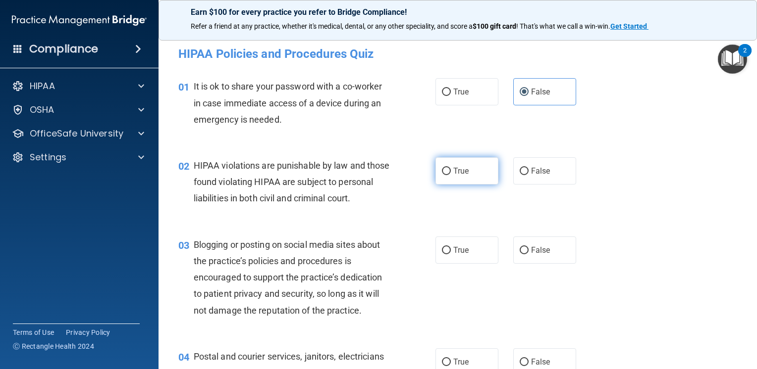
radio input "true"
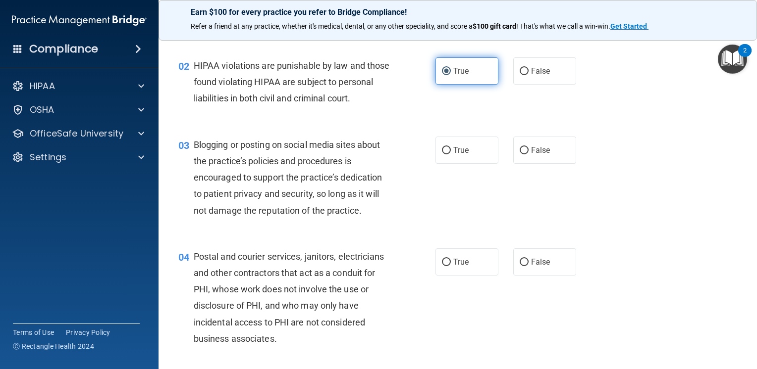
scroll to position [122, 0]
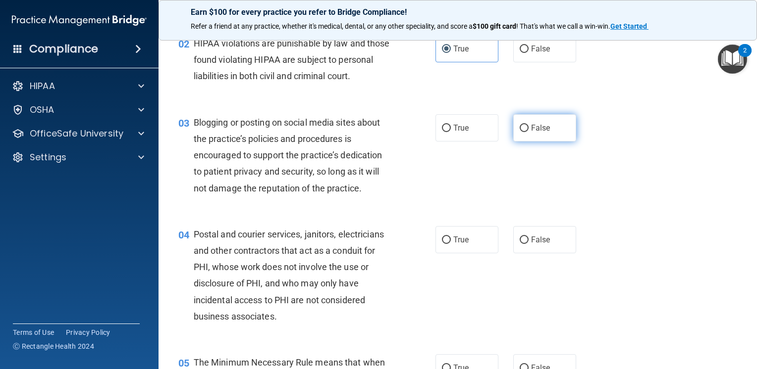
click at [534, 133] on span "False" at bounding box center [540, 127] width 19 height 9
click at [528, 132] on input "False" at bounding box center [523, 128] width 9 height 7
radio input "true"
click at [453, 245] on span "True" at bounding box center [460, 239] width 15 height 9
click at [450, 244] on input "True" at bounding box center [446, 240] width 9 height 7
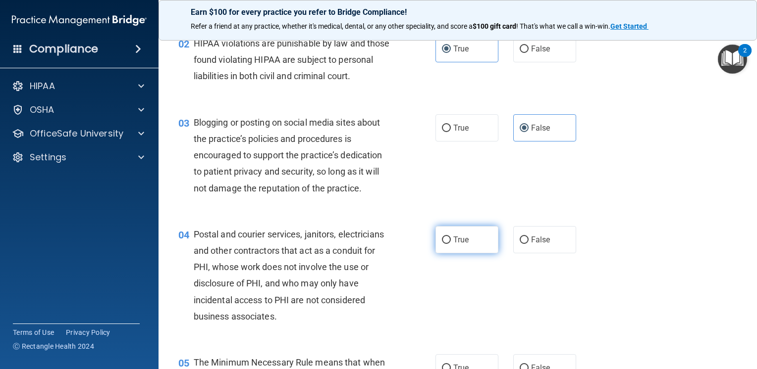
radio input "true"
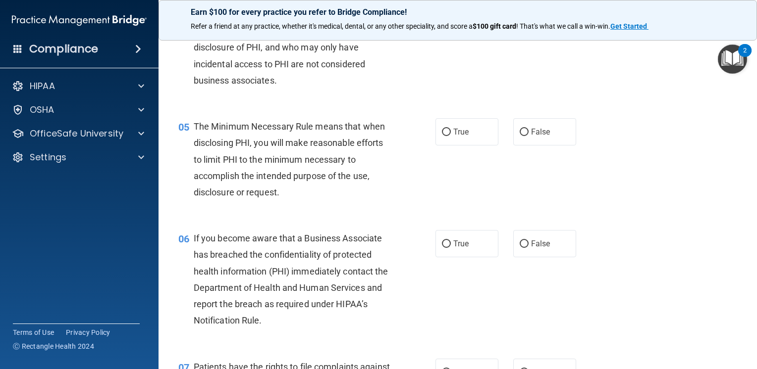
scroll to position [363, 0]
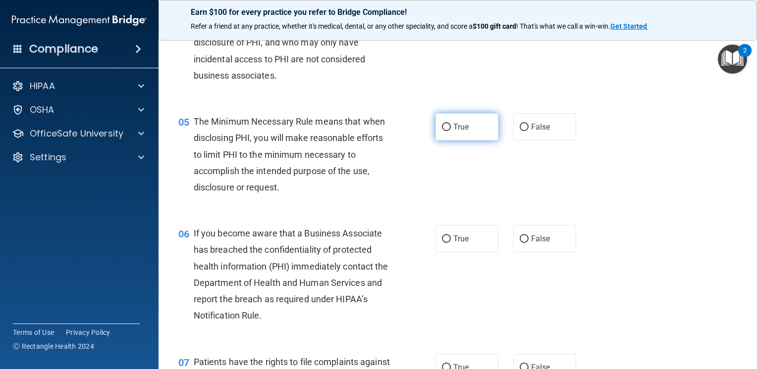
click at [460, 132] on span "True" at bounding box center [460, 126] width 15 height 9
click at [451, 131] on input "True" at bounding box center [446, 127] width 9 height 7
radio input "true"
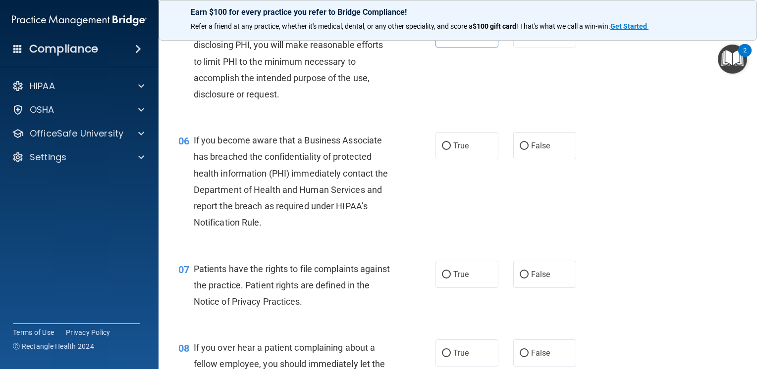
scroll to position [458, 0]
click at [453, 150] on span "True" at bounding box center [460, 144] width 15 height 9
click at [451, 149] on input "True" at bounding box center [446, 145] width 9 height 7
radio input "true"
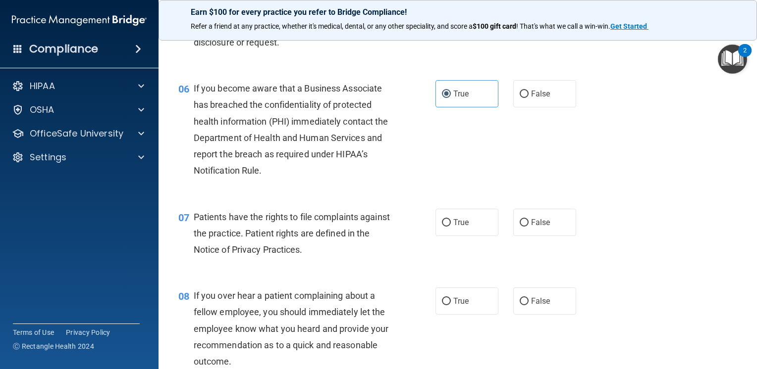
scroll to position [511, 0]
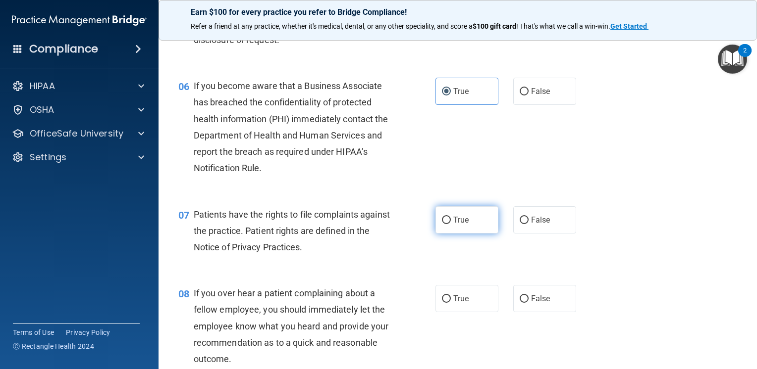
click at [462, 234] on label "True" at bounding box center [466, 219] width 63 height 27
click at [451, 224] on input "True" at bounding box center [446, 220] width 9 height 7
radio input "true"
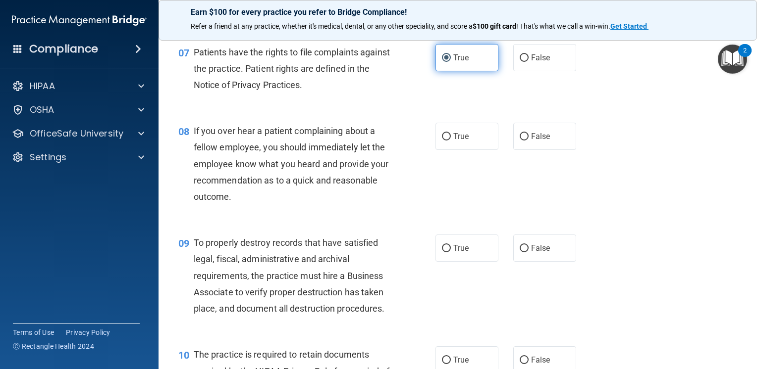
scroll to position [673, 0]
click at [541, 141] on span "False" at bounding box center [540, 136] width 19 height 9
click at [528, 141] on input "False" at bounding box center [523, 136] width 9 height 7
radio input "true"
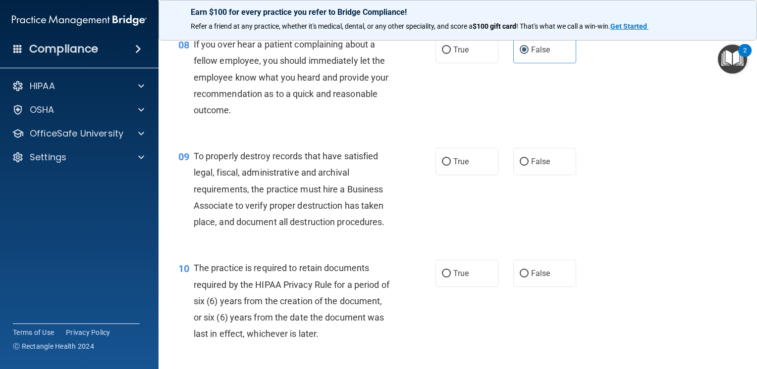
scroll to position [766, 0]
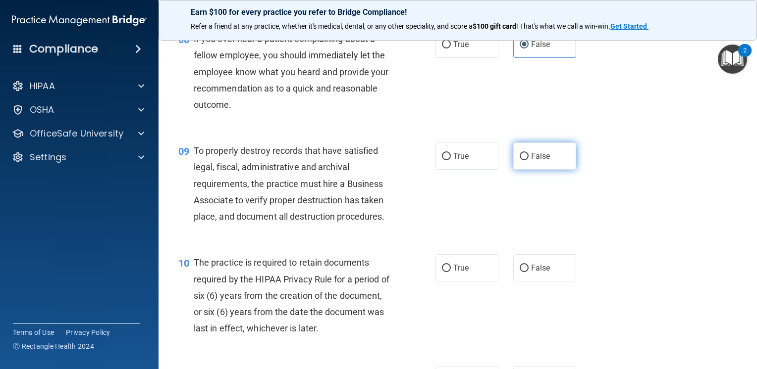
click at [524, 170] on label "False" at bounding box center [544, 156] width 63 height 27
click at [524, 160] on input "False" at bounding box center [523, 156] width 9 height 7
radio input "true"
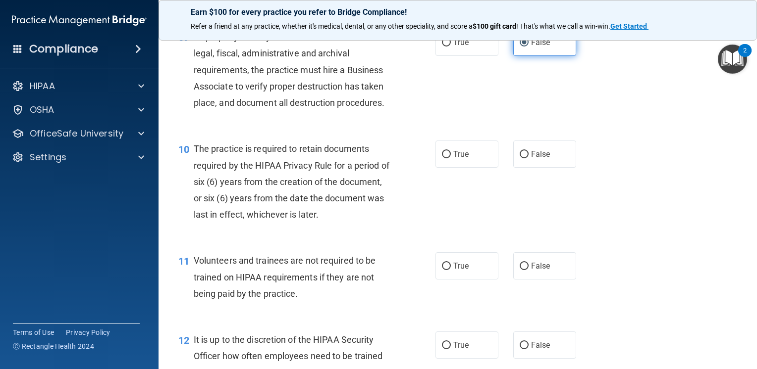
scroll to position [879, 0]
click at [523, 168] on label "False" at bounding box center [544, 154] width 63 height 27
click at [523, 158] on input "False" at bounding box center [523, 154] width 9 height 7
radio input "true"
click at [442, 158] on input "True" at bounding box center [446, 154] width 9 height 7
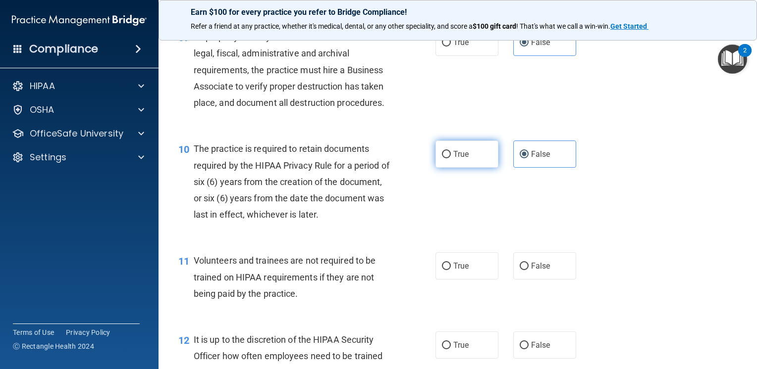
radio input "true"
radio input "false"
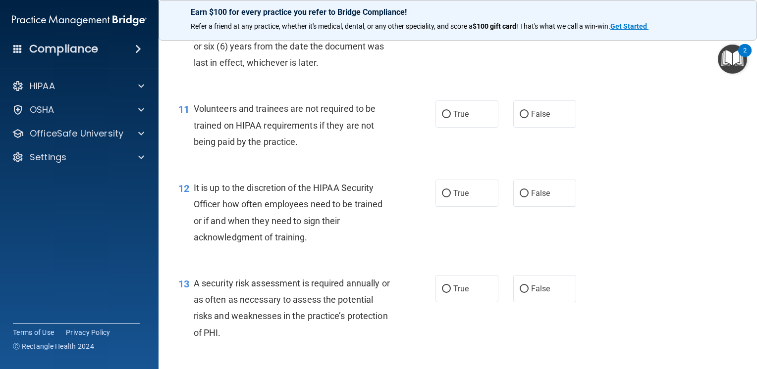
scroll to position [1031, 0]
click at [440, 155] on div "11 Volunteers and trainees are not required to be trained on HIPAA requirements…" at bounding box center [306, 128] width 287 height 54
click at [538, 119] on span "False" at bounding box center [540, 114] width 19 height 9
click at [528, 119] on input "False" at bounding box center [523, 114] width 9 height 7
radio input "true"
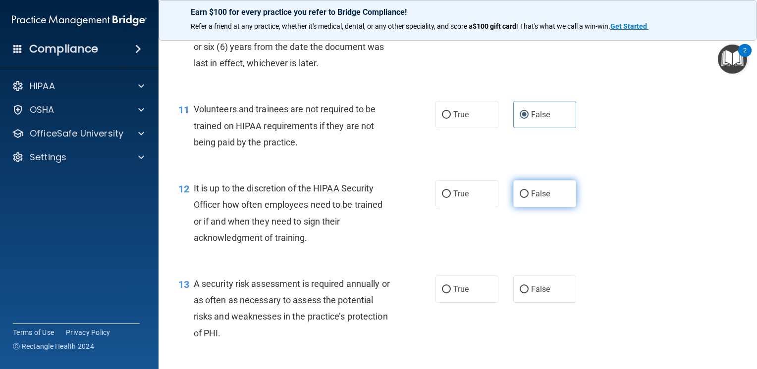
click at [525, 207] on label "False" at bounding box center [544, 193] width 63 height 27
click at [525, 198] on input "False" at bounding box center [523, 194] width 9 height 7
radio input "true"
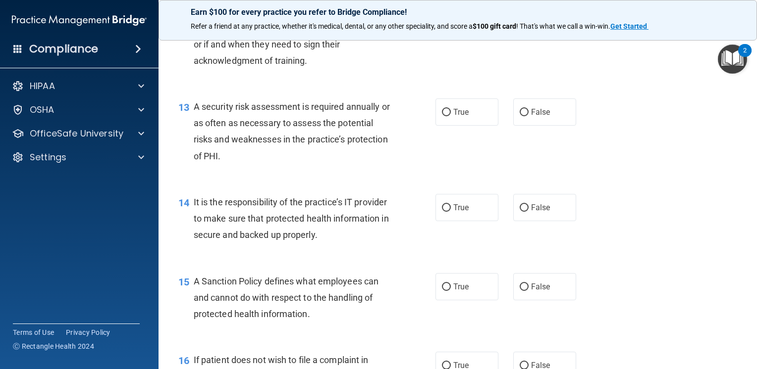
scroll to position [1209, 0]
click at [446, 115] on input "True" at bounding box center [446, 111] width 9 height 7
radio input "true"
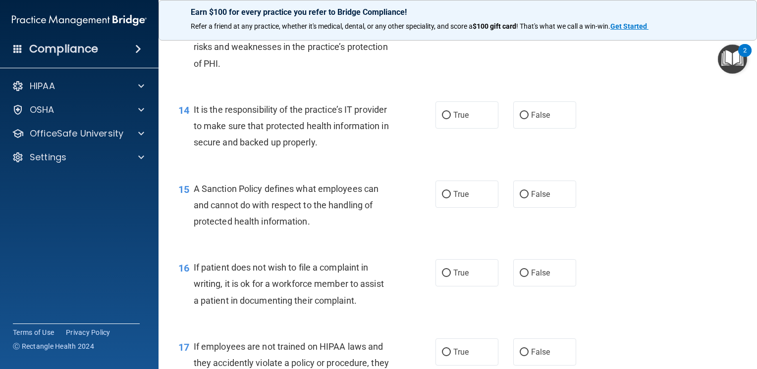
scroll to position [1300, 0]
click at [513, 129] on label "False" at bounding box center [544, 115] width 63 height 27
click at [519, 120] on input "False" at bounding box center [523, 115] width 9 height 7
radio input "true"
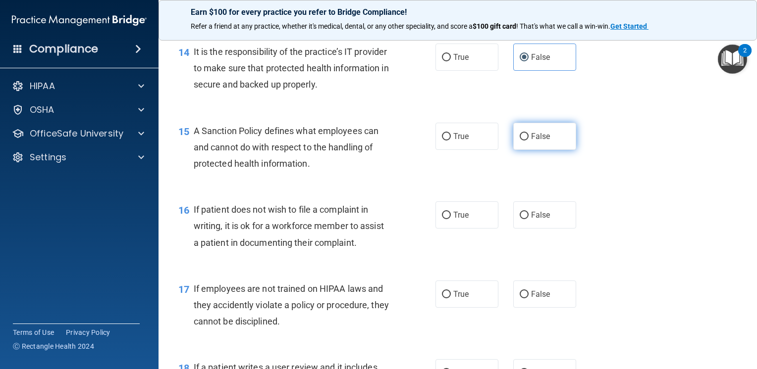
click at [545, 150] on label "False" at bounding box center [544, 136] width 63 height 27
click at [528, 141] on input "False" at bounding box center [523, 136] width 9 height 7
radio input "true"
click at [542, 220] on span "False" at bounding box center [540, 214] width 19 height 9
click at [528, 219] on input "False" at bounding box center [523, 215] width 9 height 7
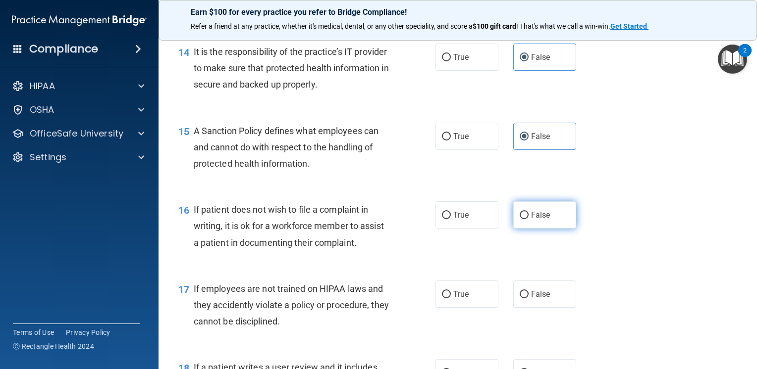
radio input "true"
click at [519, 299] on input "False" at bounding box center [523, 294] width 9 height 7
radio input "true"
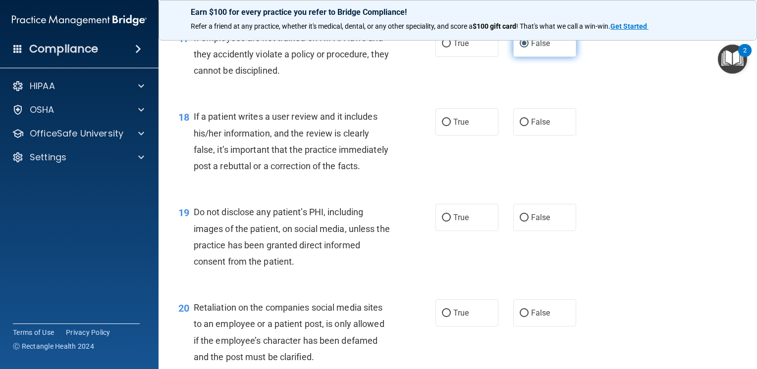
scroll to position [1610, 0]
click at [501, 135] on div "True False" at bounding box center [510, 121] width 151 height 27
click at [521, 126] on input "False" at bounding box center [523, 121] width 9 height 7
radio input "true"
click at [442, 221] on input "True" at bounding box center [446, 217] width 9 height 7
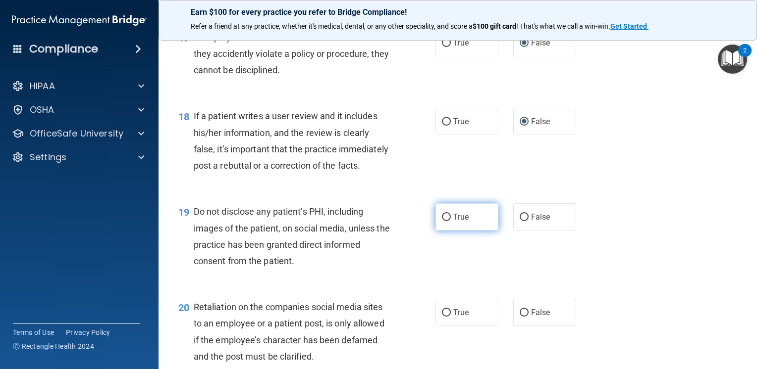
radio input "true"
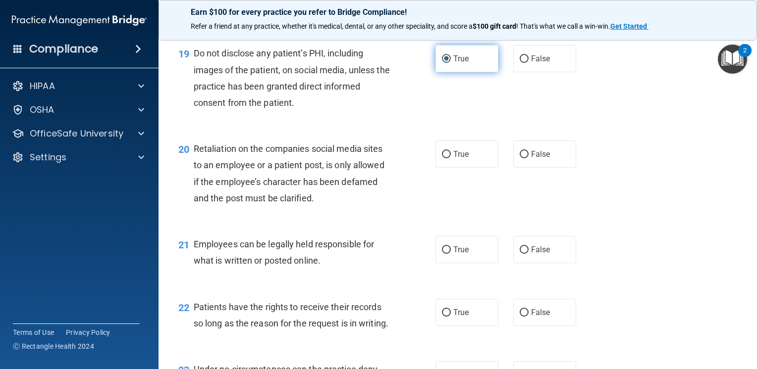
scroll to position [1777, 0]
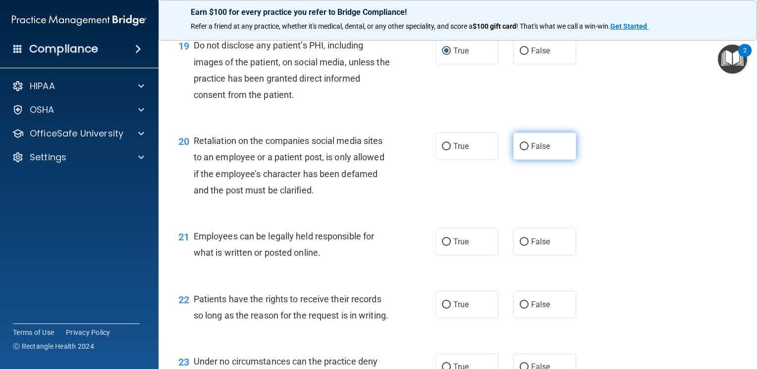
click at [523, 160] on label "False" at bounding box center [544, 146] width 63 height 27
click at [523, 151] on input "False" at bounding box center [523, 146] width 9 height 7
radio input "true"
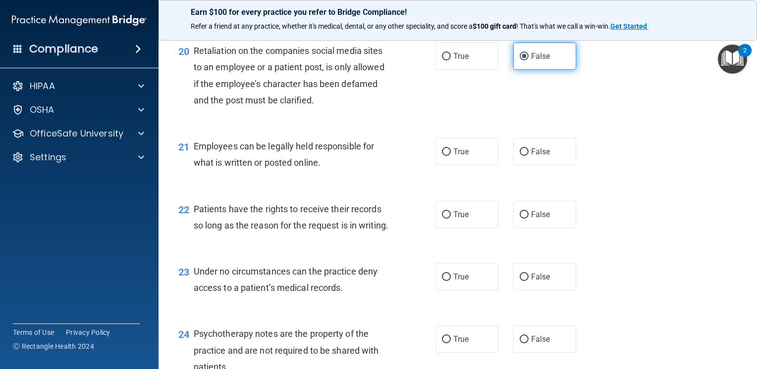
scroll to position [1868, 0]
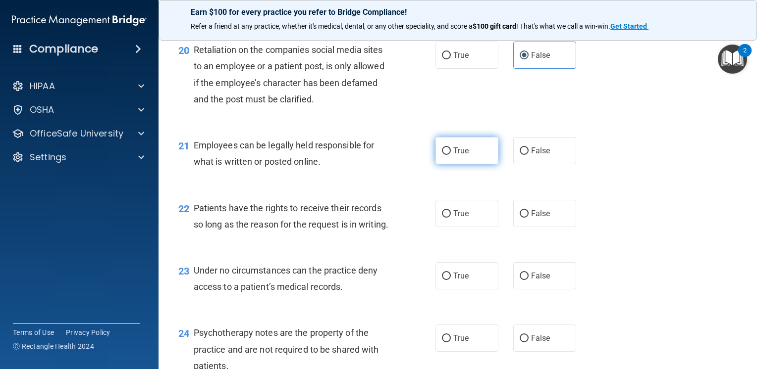
click at [443, 155] on input "True" at bounding box center [446, 151] width 9 height 7
radio input "true"
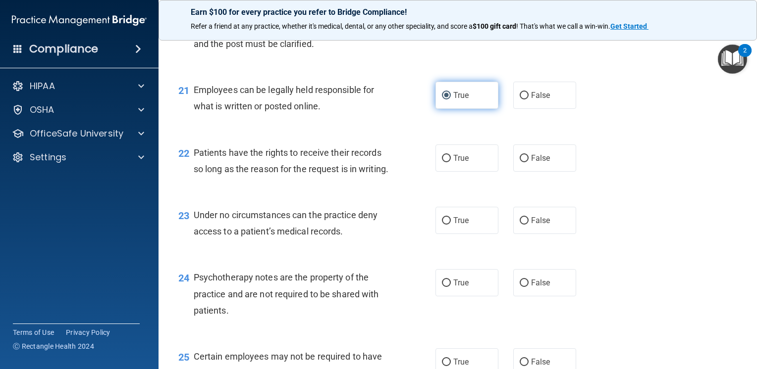
scroll to position [1927, 0]
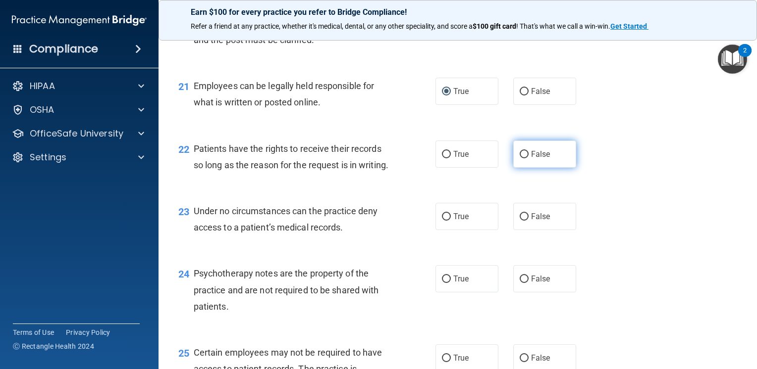
click at [531, 159] on span "False" at bounding box center [540, 154] width 19 height 9
click at [527, 158] on input "False" at bounding box center [523, 154] width 9 height 7
radio input "true"
click at [444, 221] on input "True" at bounding box center [446, 216] width 9 height 7
radio input "true"
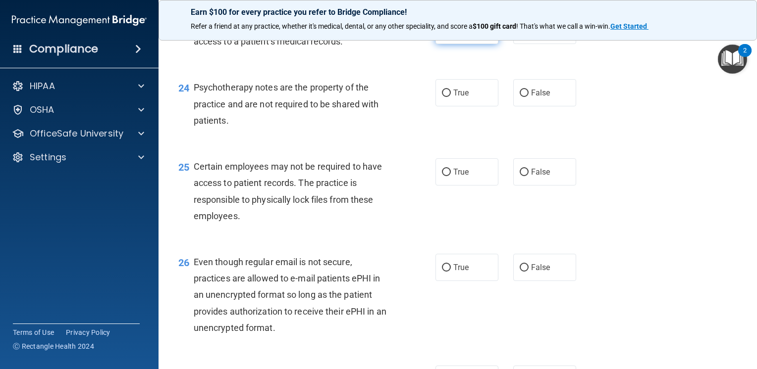
scroll to position [2113, 0]
click at [522, 107] on label "False" at bounding box center [544, 93] width 63 height 27
click at [522, 98] on input "False" at bounding box center [523, 93] width 9 height 7
radio input "true"
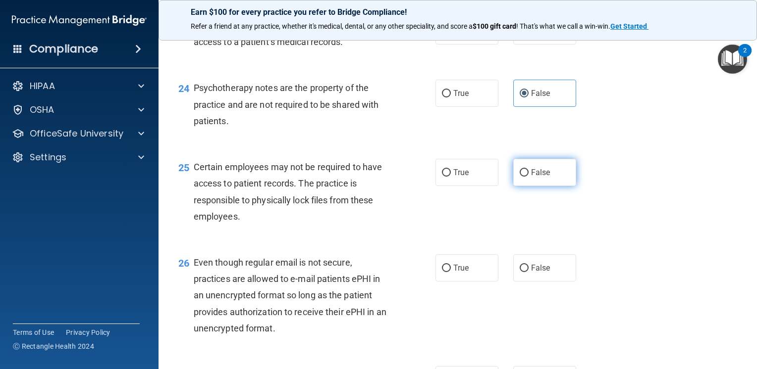
click at [537, 177] on span "False" at bounding box center [540, 172] width 19 height 9
click at [528, 177] on input "False" at bounding box center [523, 172] width 9 height 7
radio input "true"
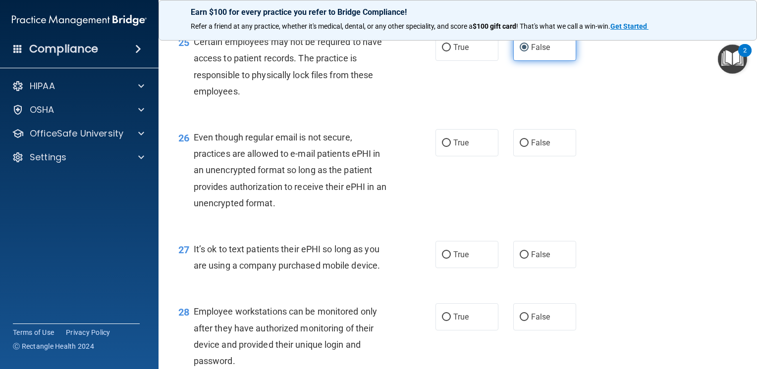
scroll to position [2238, 0]
click at [452, 156] on label "True" at bounding box center [466, 142] width 63 height 27
click at [451, 147] on input "True" at bounding box center [446, 143] width 9 height 7
radio input "true"
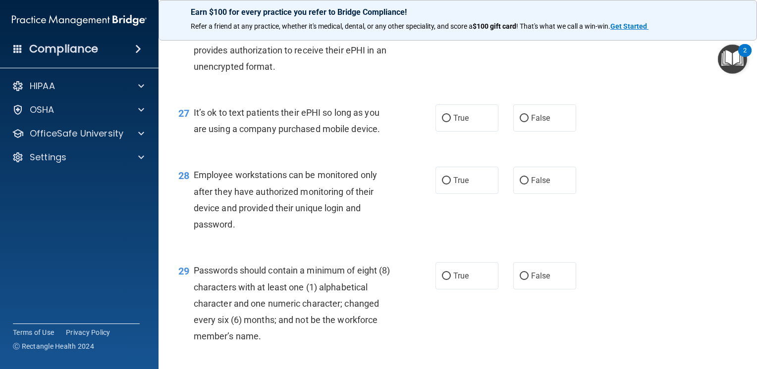
scroll to position [2375, 0]
click at [539, 132] on label "False" at bounding box center [544, 117] width 63 height 27
click at [528, 122] on input "False" at bounding box center [523, 118] width 9 height 7
radio input "true"
click at [540, 185] on span "False" at bounding box center [540, 180] width 19 height 9
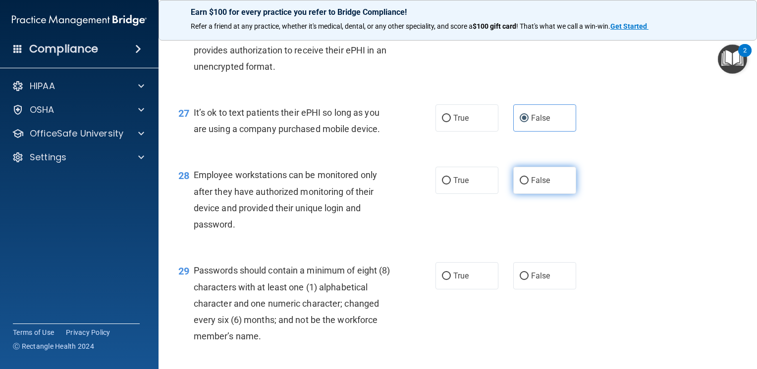
click at [528, 185] on input "False" at bounding box center [523, 180] width 9 height 7
radio input "true"
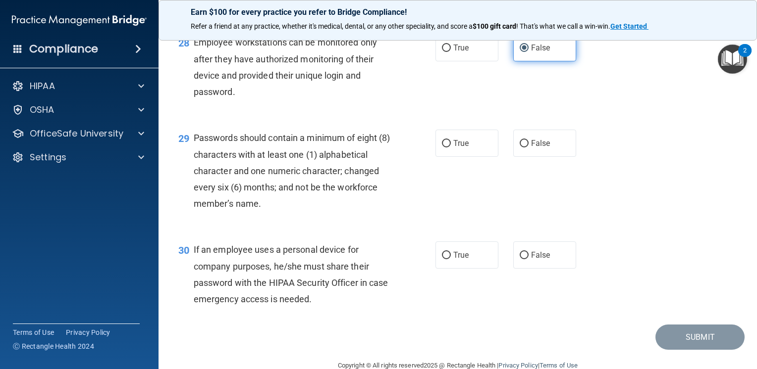
scroll to position [2507, 0]
click at [460, 149] on span "True" at bounding box center [460, 143] width 15 height 9
click at [451, 148] on input "True" at bounding box center [446, 144] width 9 height 7
radio input "true"
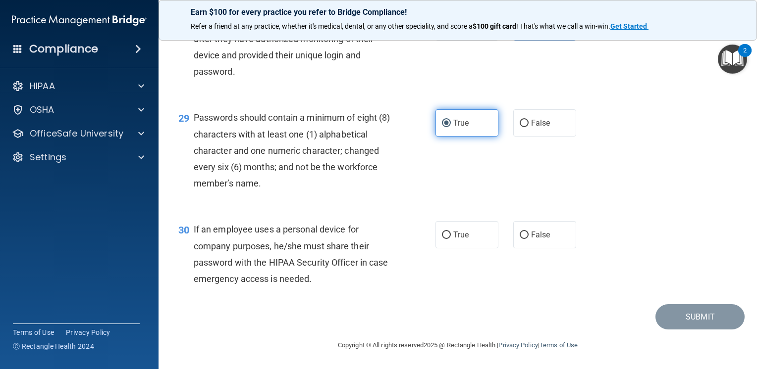
scroll to position [2577, 0]
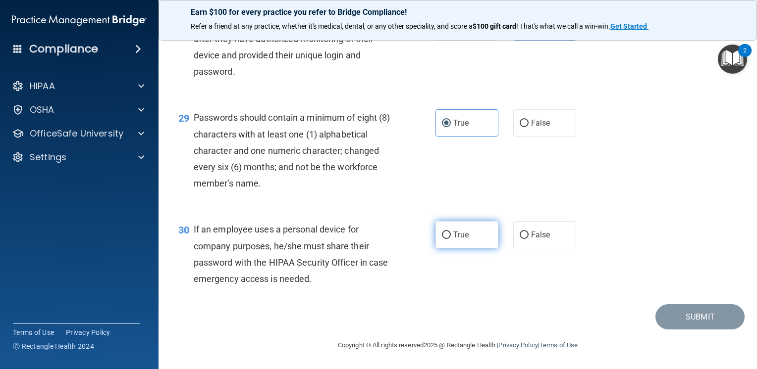
click at [457, 240] on span "True" at bounding box center [460, 234] width 15 height 9
click at [451, 239] on input "True" at bounding box center [446, 235] width 9 height 7
radio input "true"
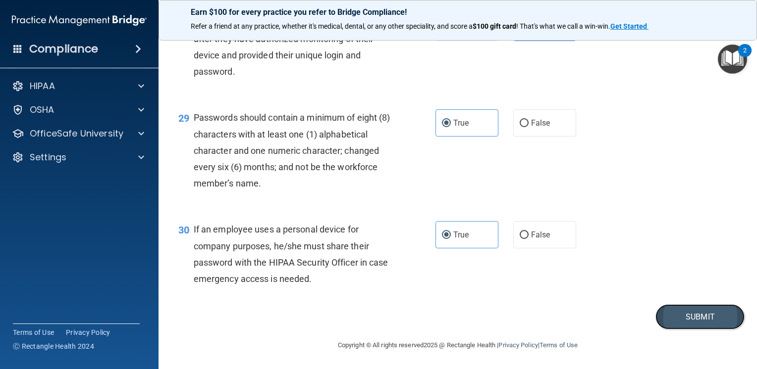
click at [693, 322] on button "Submit" at bounding box center [699, 317] width 89 height 25
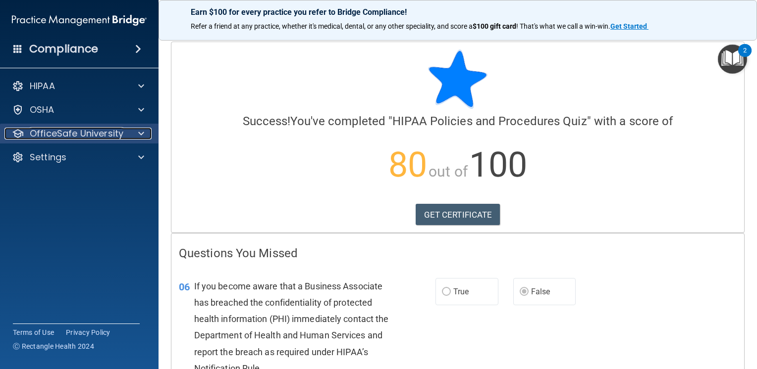
click at [96, 131] on p "OfficeSafe University" at bounding box center [77, 134] width 94 height 12
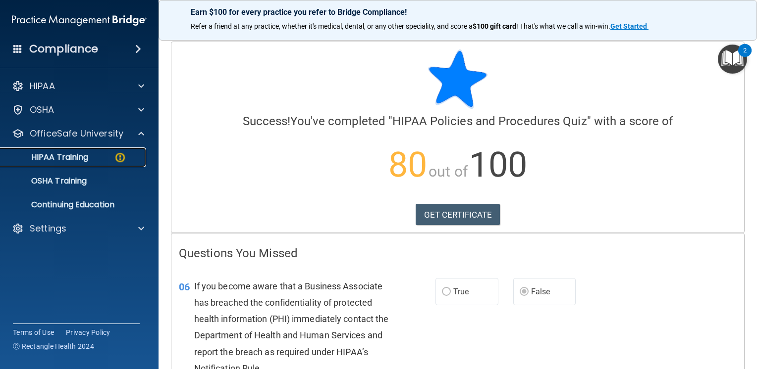
click at [76, 150] on link "HIPAA Training" at bounding box center [68, 158] width 156 height 20
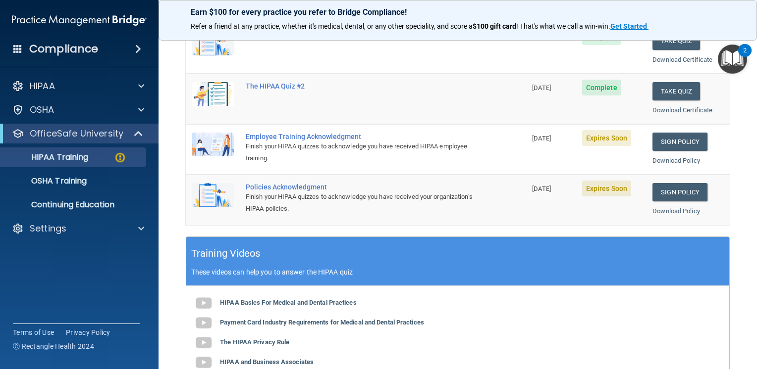
scroll to position [222, 0]
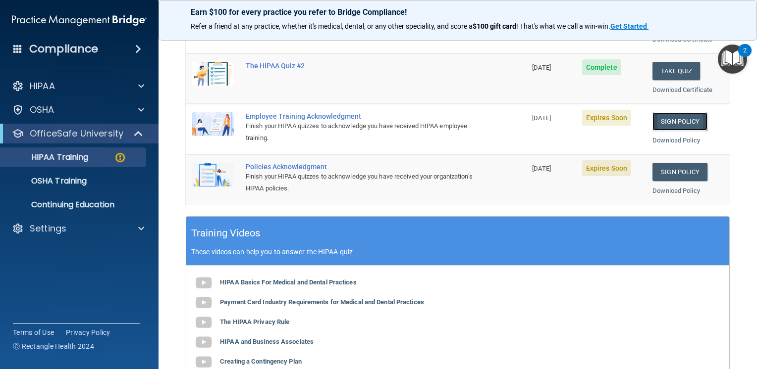
click at [668, 119] on link "Sign Policy" at bounding box center [679, 121] width 55 height 18
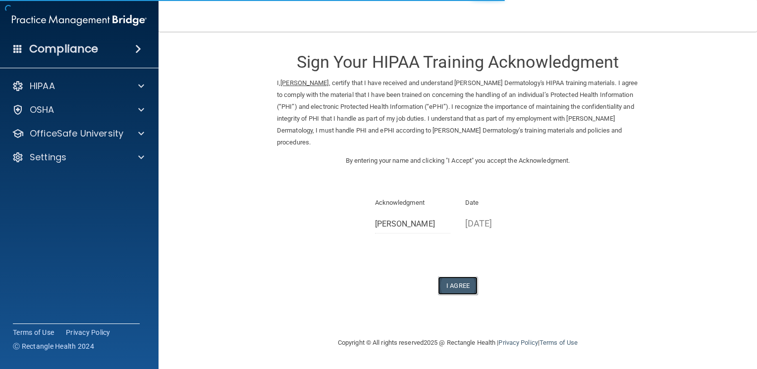
click at [459, 286] on button "I Agree" at bounding box center [458, 286] width 40 height 18
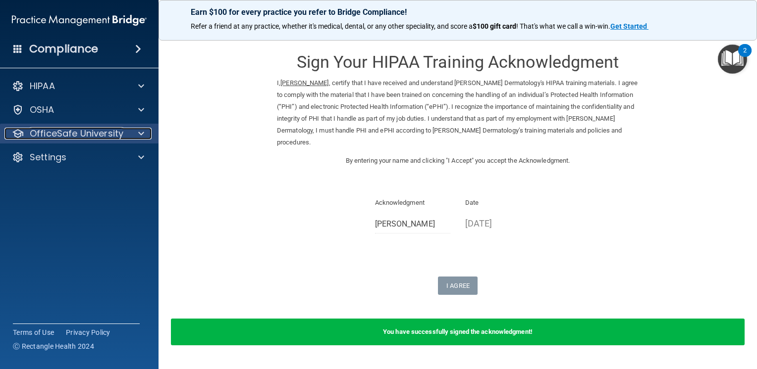
click at [144, 136] on div at bounding box center [139, 134] width 25 height 12
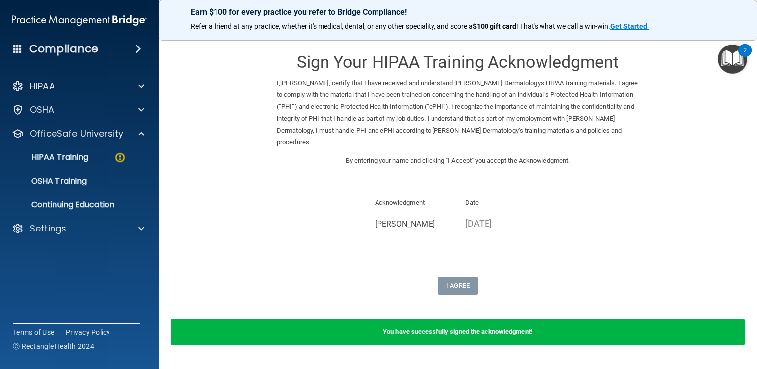
click at [101, 167] on ul "HIPAA Training OSHA Training Continuing Education" at bounding box center [79, 179] width 179 height 71
drag, startPoint x: 99, startPoint y: 162, endPoint x: 101, endPoint y: 167, distance: 5.8
click at [101, 167] on ul "HIPAA Training OSHA Training Continuing Education" at bounding box center [79, 179] width 179 height 71
click at [96, 159] on div "HIPAA Training" at bounding box center [73, 158] width 135 height 10
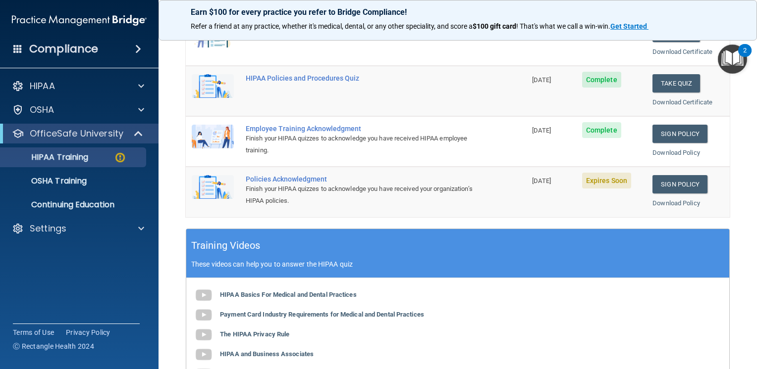
scroll to position [210, 0]
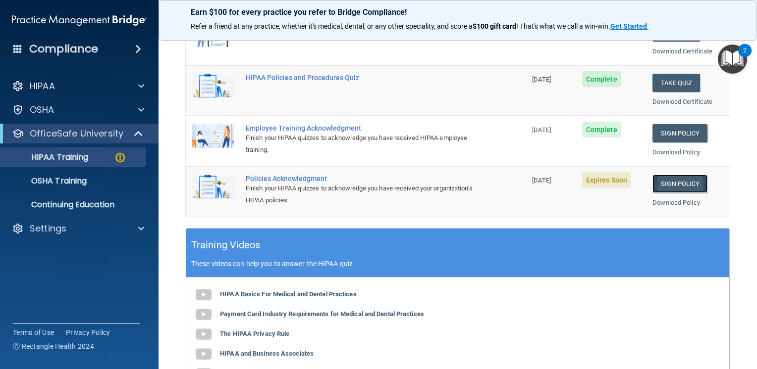
click at [682, 189] on link "Sign Policy" at bounding box center [679, 184] width 55 height 18
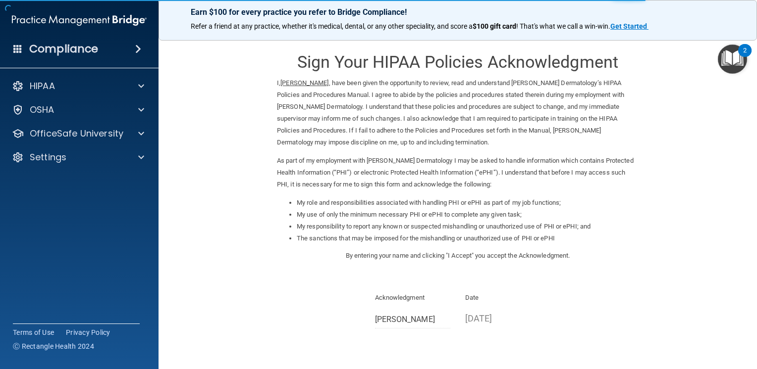
click at [302, 82] on ins "[PERSON_NAME]" at bounding box center [304, 82] width 48 height 7
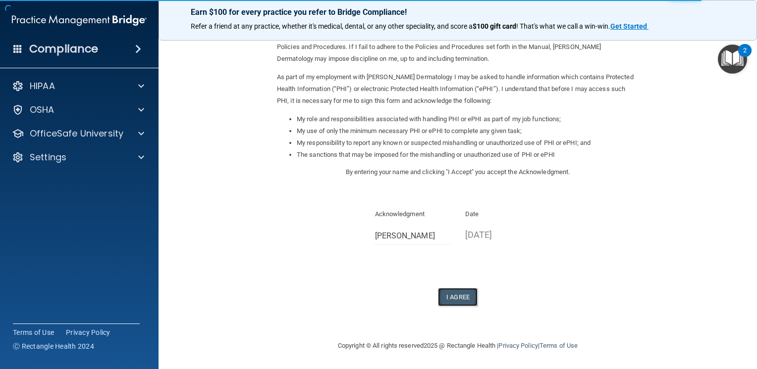
click at [447, 301] on button "I Agree" at bounding box center [458, 297] width 40 height 18
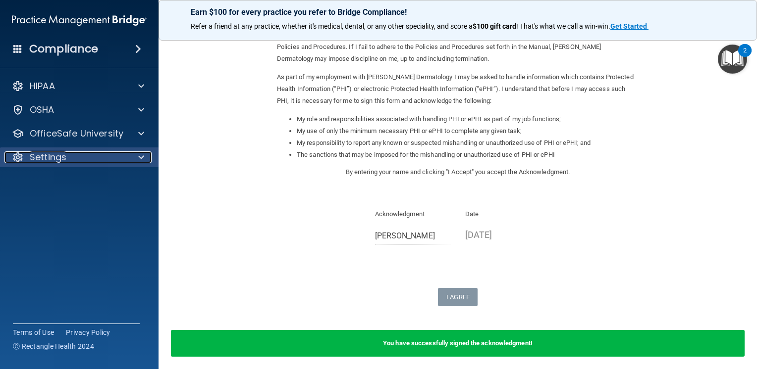
click at [129, 162] on div at bounding box center [139, 158] width 25 height 12
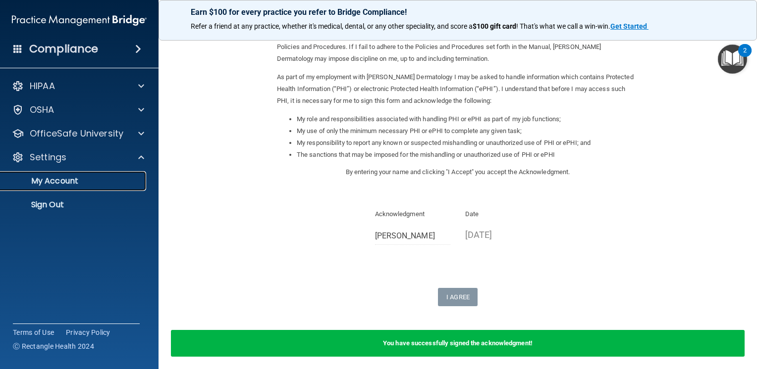
click at [53, 185] on p "My Account" at bounding box center [73, 181] width 135 height 10
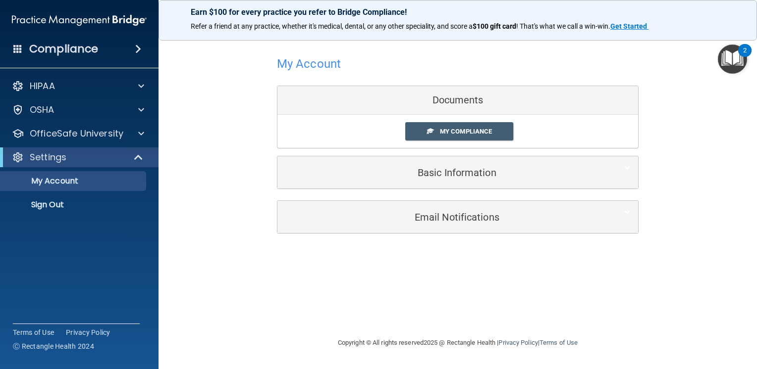
click at [443, 191] on div "My Account Documents My Compliance My Compliance My BAA Basic Information Full …" at bounding box center [457, 121] width 361 height 159
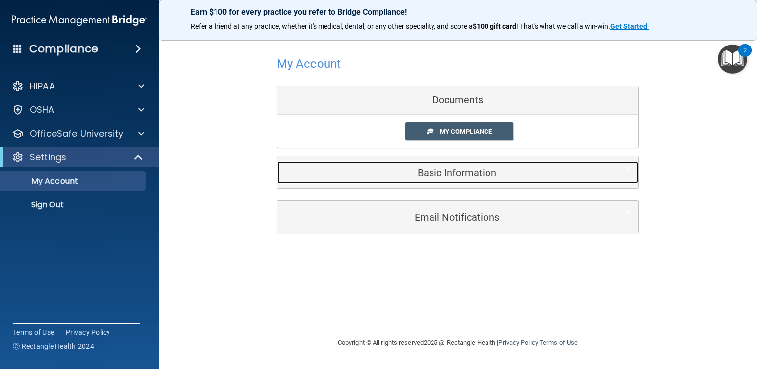
click at [433, 171] on h5 "Basic Information" at bounding box center [442, 172] width 315 height 11
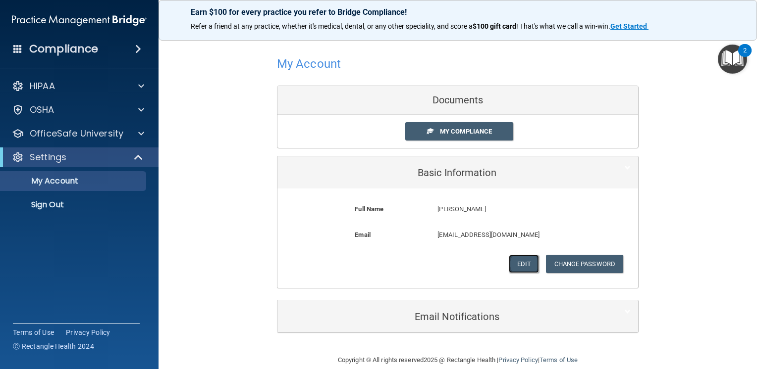
click at [521, 260] on button "Edit" at bounding box center [524, 264] width 30 height 18
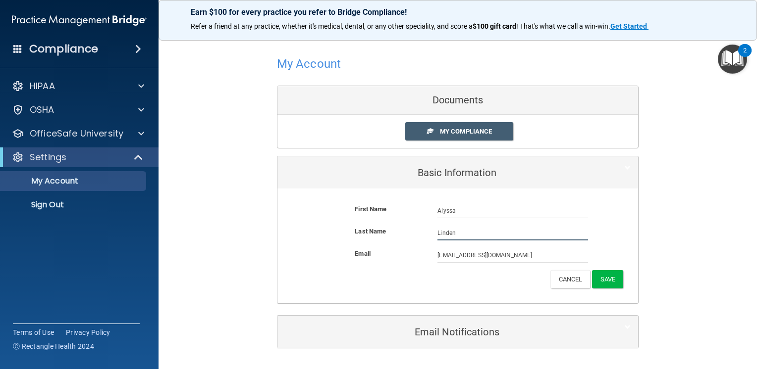
drag, startPoint x: 458, startPoint y: 235, endPoint x: 389, endPoint y: 231, distance: 68.5
click at [389, 231] on div "Last Name [PERSON_NAME]" at bounding box center [458, 233] width 346 height 15
type input "[PERSON_NAME]"
click at [703, 202] on div "My Account Documents My Compliance My Compliance My BAA Basic Information First…" at bounding box center [457, 201] width 559 height 318
click at [613, 278] on button "Save" at bounding box center [607, 279] width 31 height 18
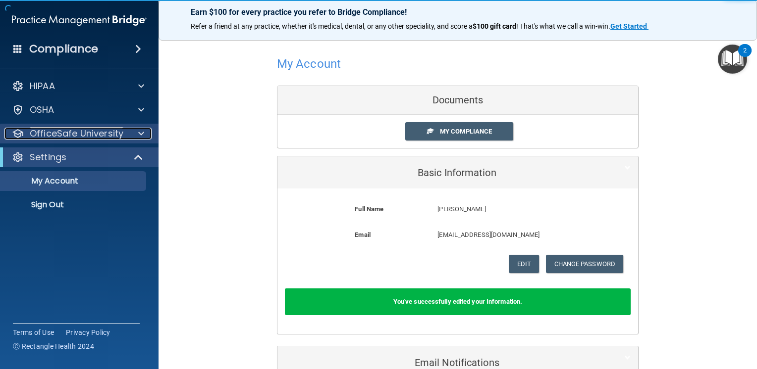
click at [83, 133] on p "OfficeSafe University" at bounding box center [77, 134] width 94 height 12
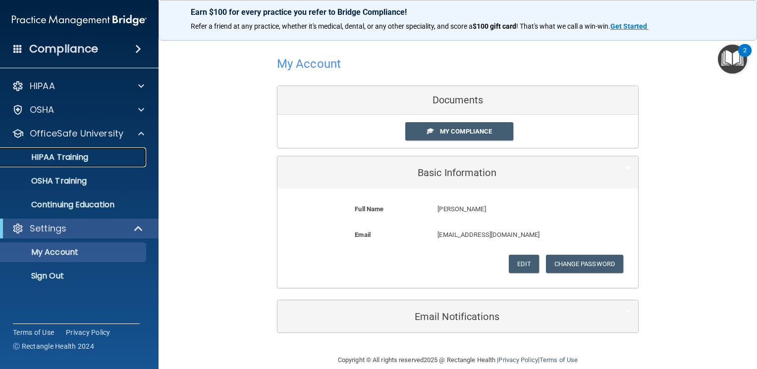
click at [77, 159] on p "HIPAA Training" at bounding box center [47, 158] width 82 height 10
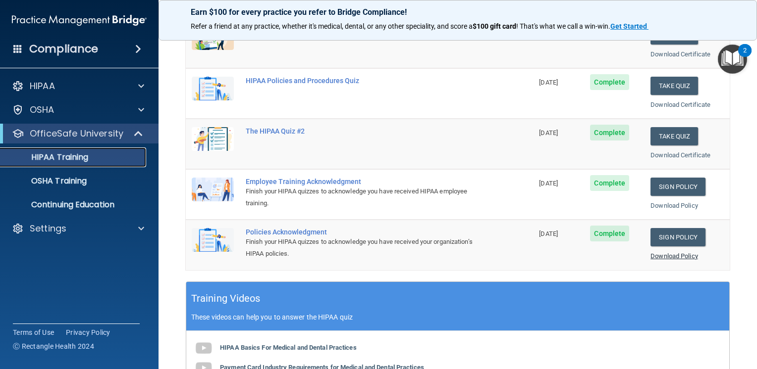
scroll to position [154, 0]
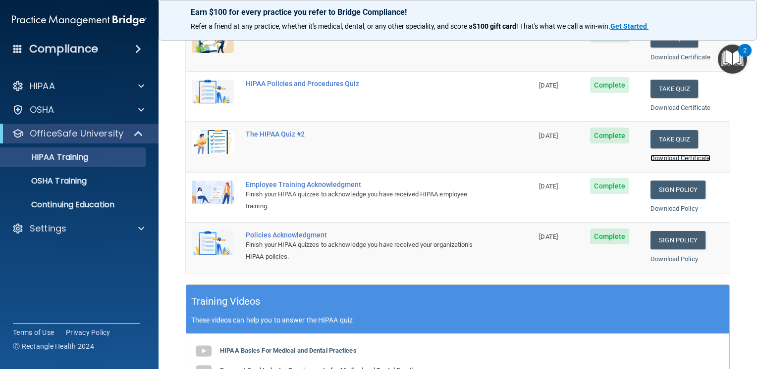
click at [650, 156] on link "Download Certificate" at bounding box center [680, 158] width 60 height 7
click at [687, 105] on link "Download Certificate" at bounding box center [680, 107] width 60 height 7
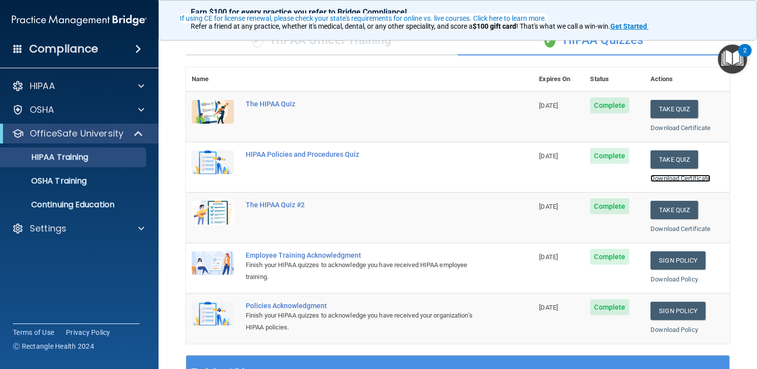
scroll to position [82, 0]
click at [650, 126] on link "Download Certificate" at bounding box center [680, 128] width 60 height 7
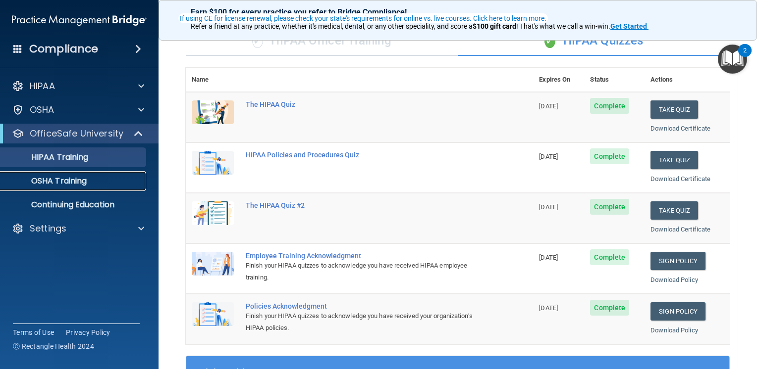
click at [81, 180] on p "OSHA Training" at bounding box center [46, 181] width 80 height 10
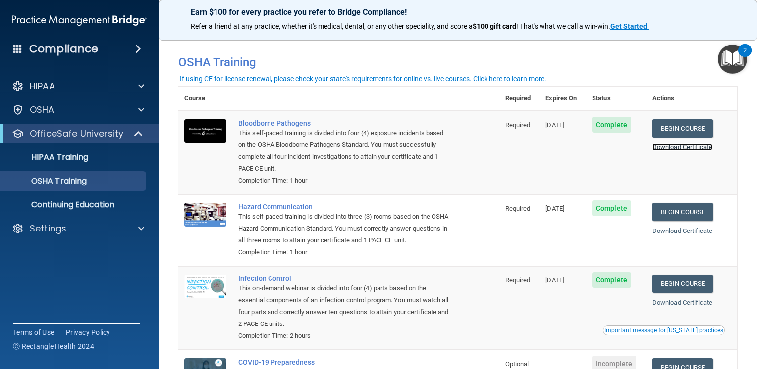
click at [666, 146] on link "Download Certificate" at bounding box center [682, 147] width 60 height 7
click at [674, 231] on link "Download Certificate" at bounding box center [682, 230] width 60 height 7
click at [675, 307] on link "Download Certificate" at bounding box center [682, 302] width 60 height 7
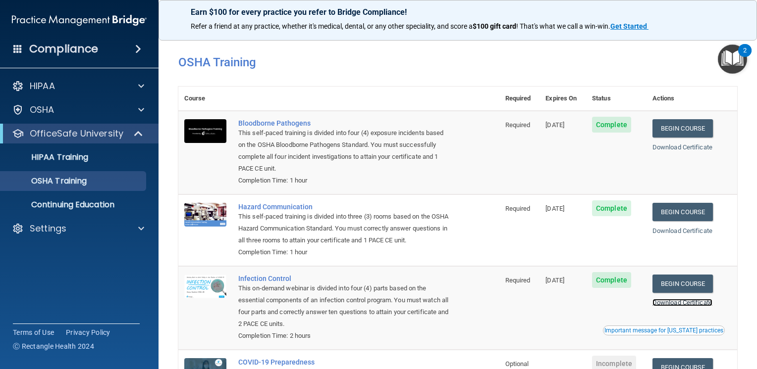
scroll to position [117, 0]
